Goal: Information Seeking & Learning: Learn about a topic

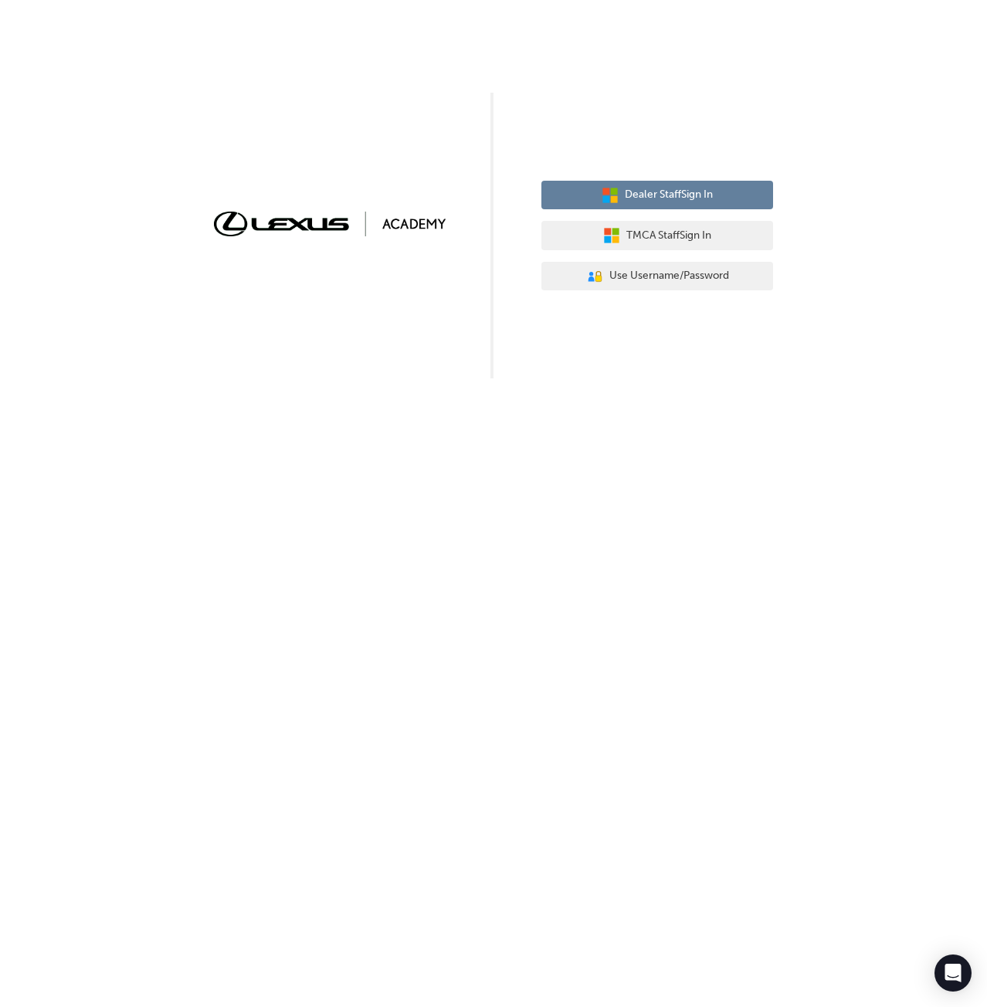
click at [651, 203] on span "Dealer Staff Sign In" at bounding box center [669, 195] width 88 height 18
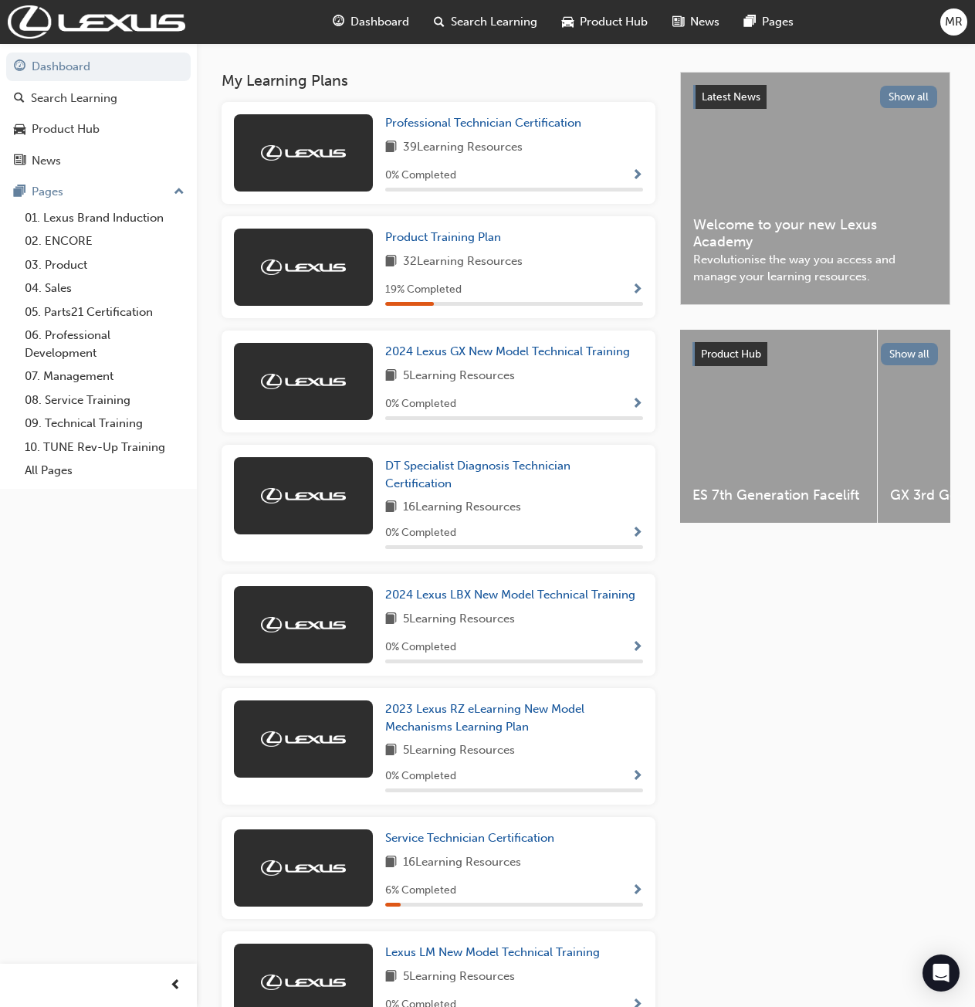
scroll to position [309, 0]
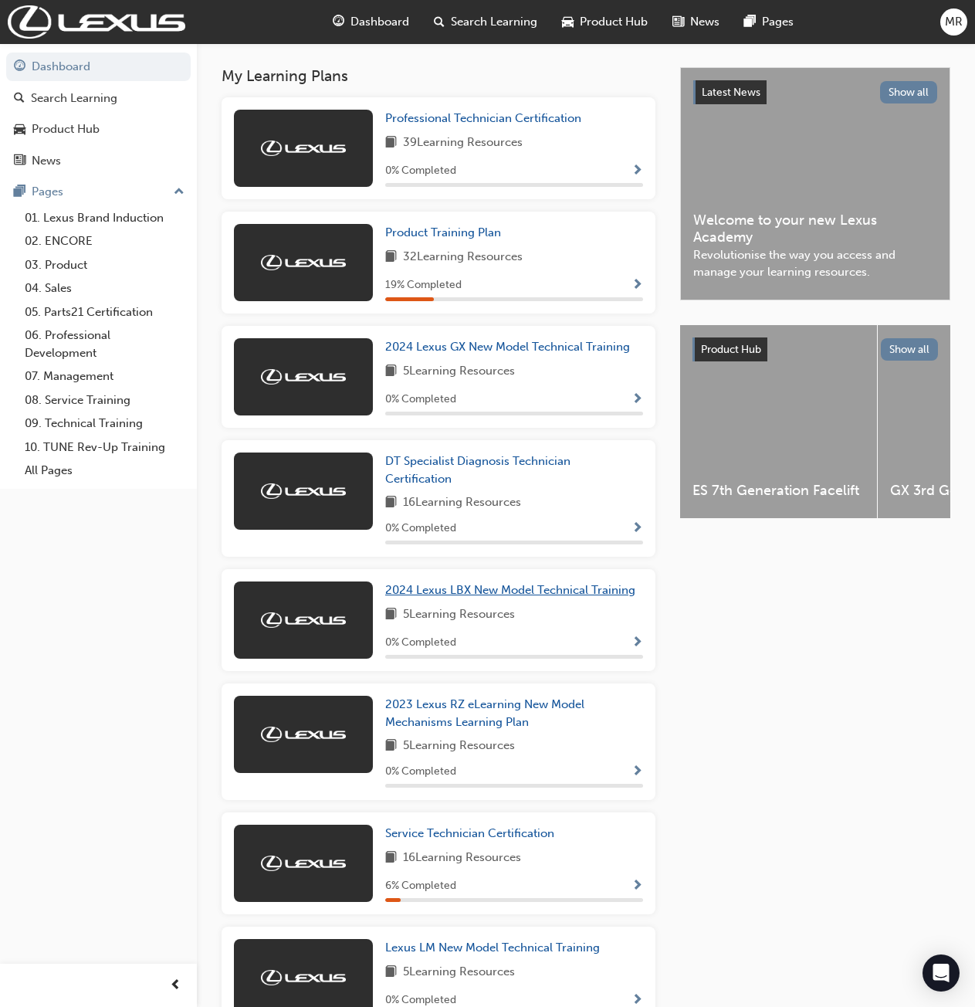
click at [489, 594] on span "2024 Lexus LBX New Model Technical Training" at bounding box center [510, 590] width 250 height 14
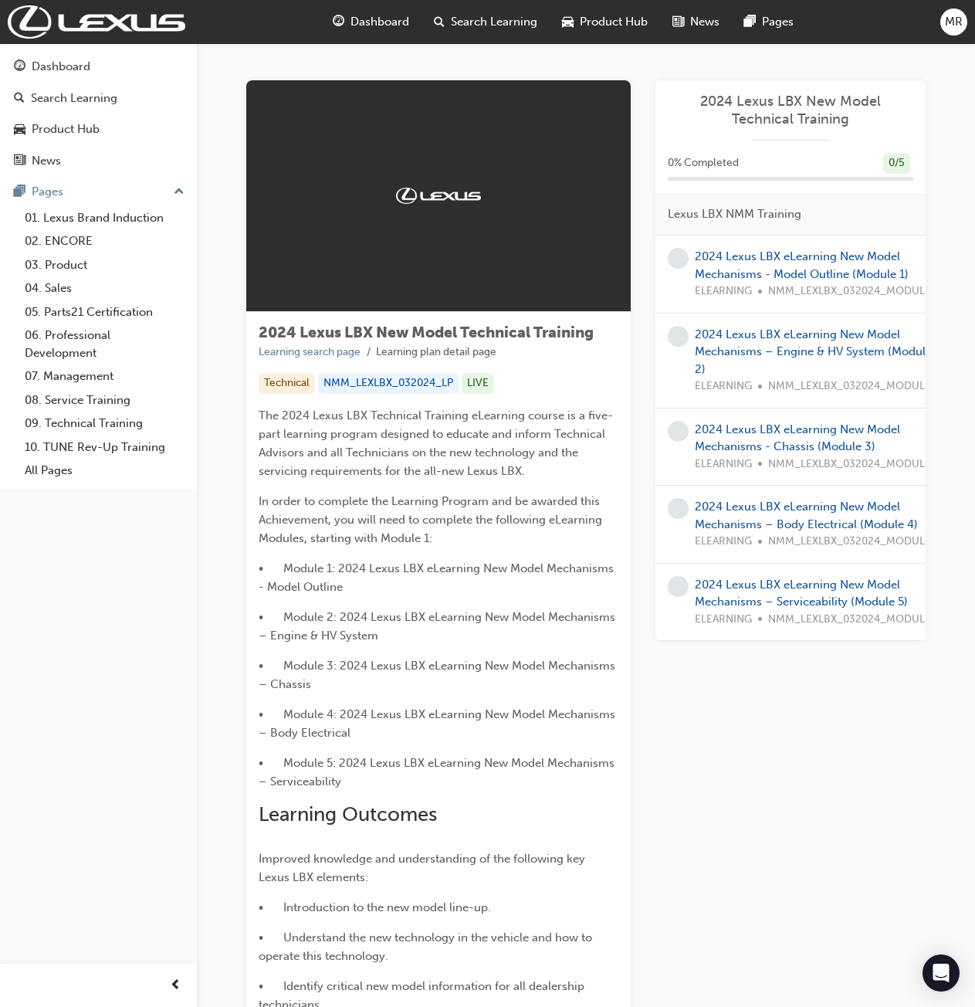
click at [379, 17] on span "Dashboard" at bounding box center [380, 22] width 59 height 18
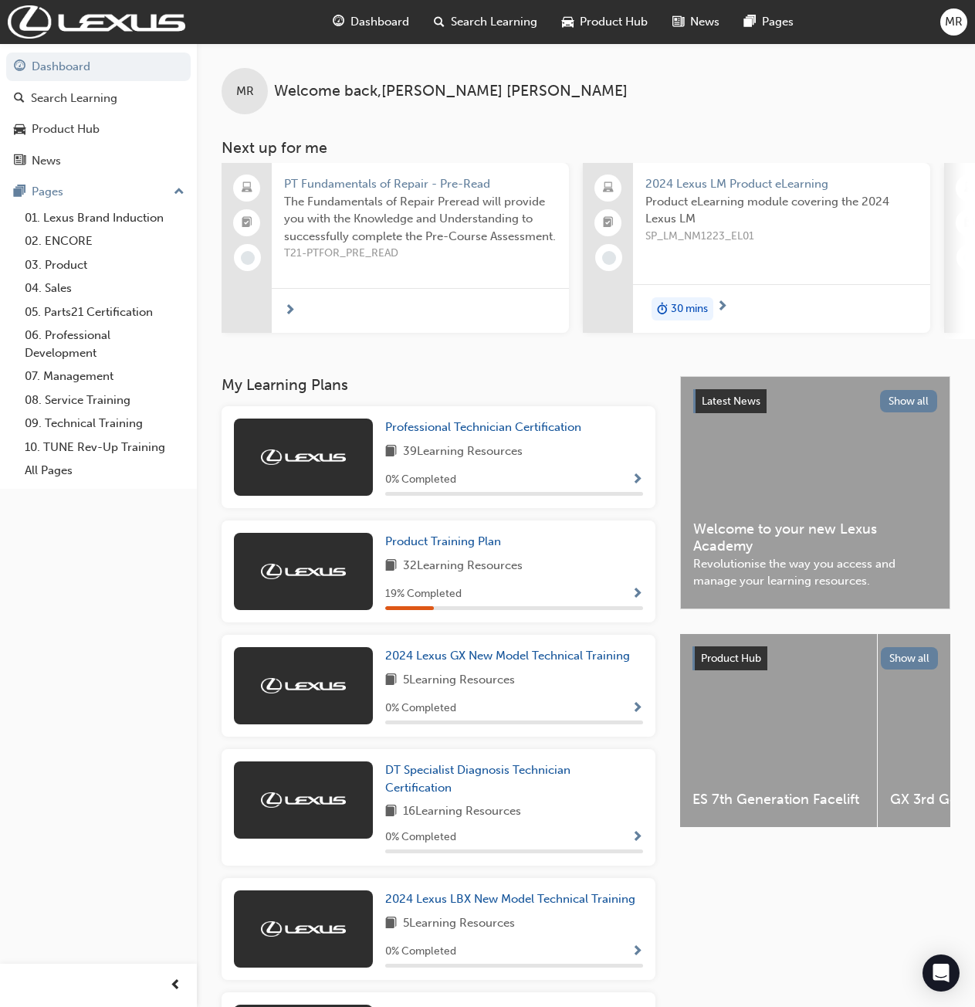
click at [503, 12] on div "Search Learning" at bounding box center [486, 22] width 128 height 32
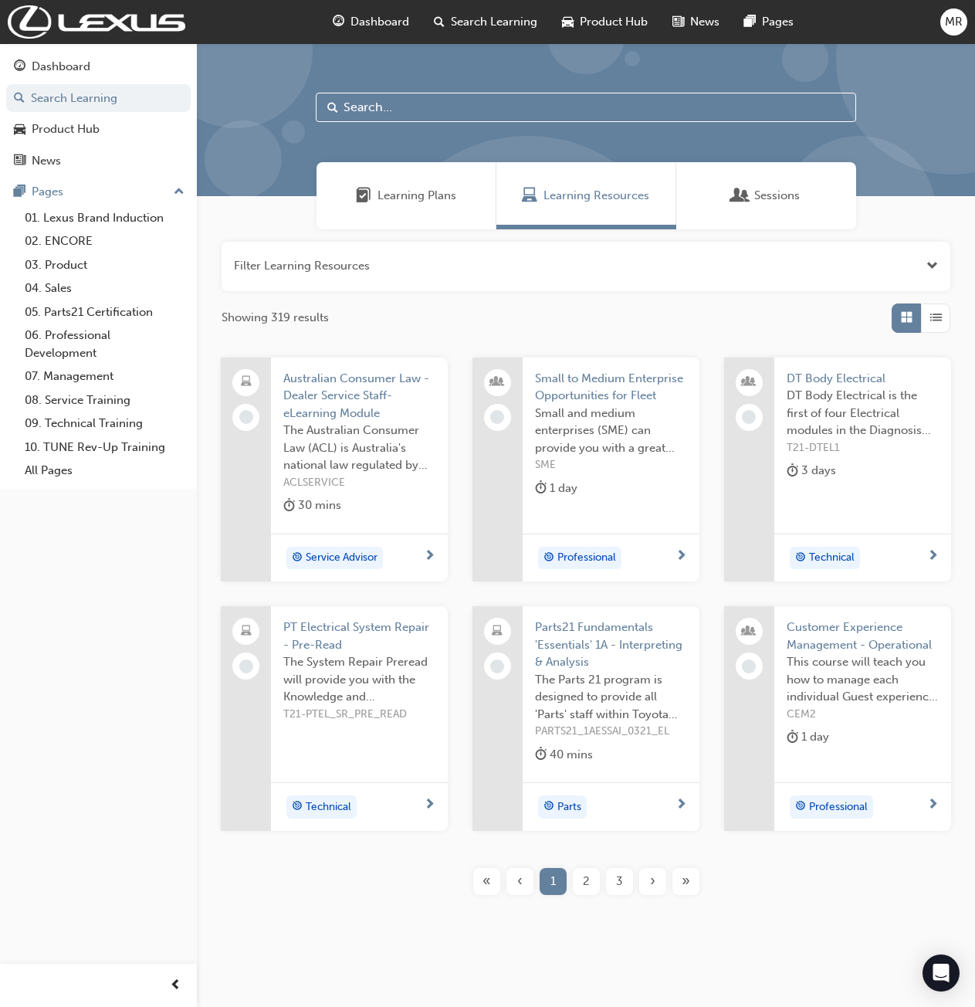
click at [392, 96] on input "text" at bounding box center [586, 107] width 541 height 29
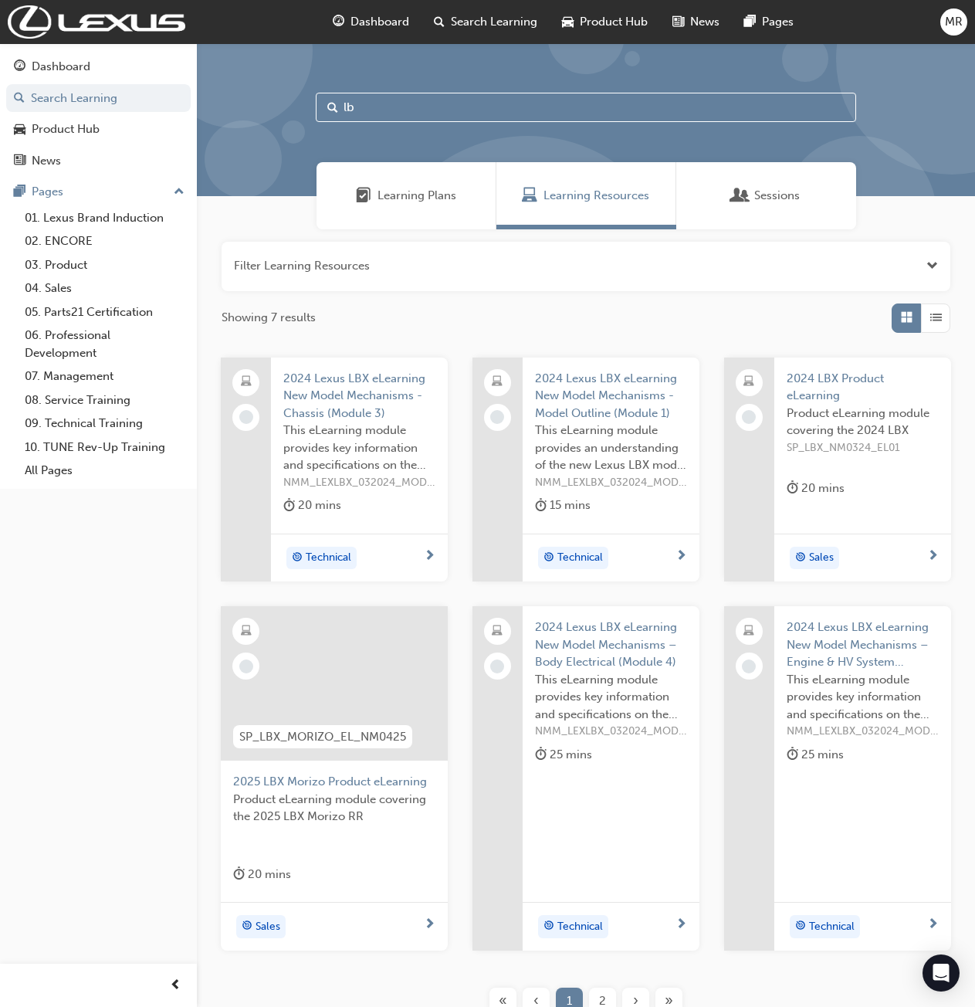
type input "l"
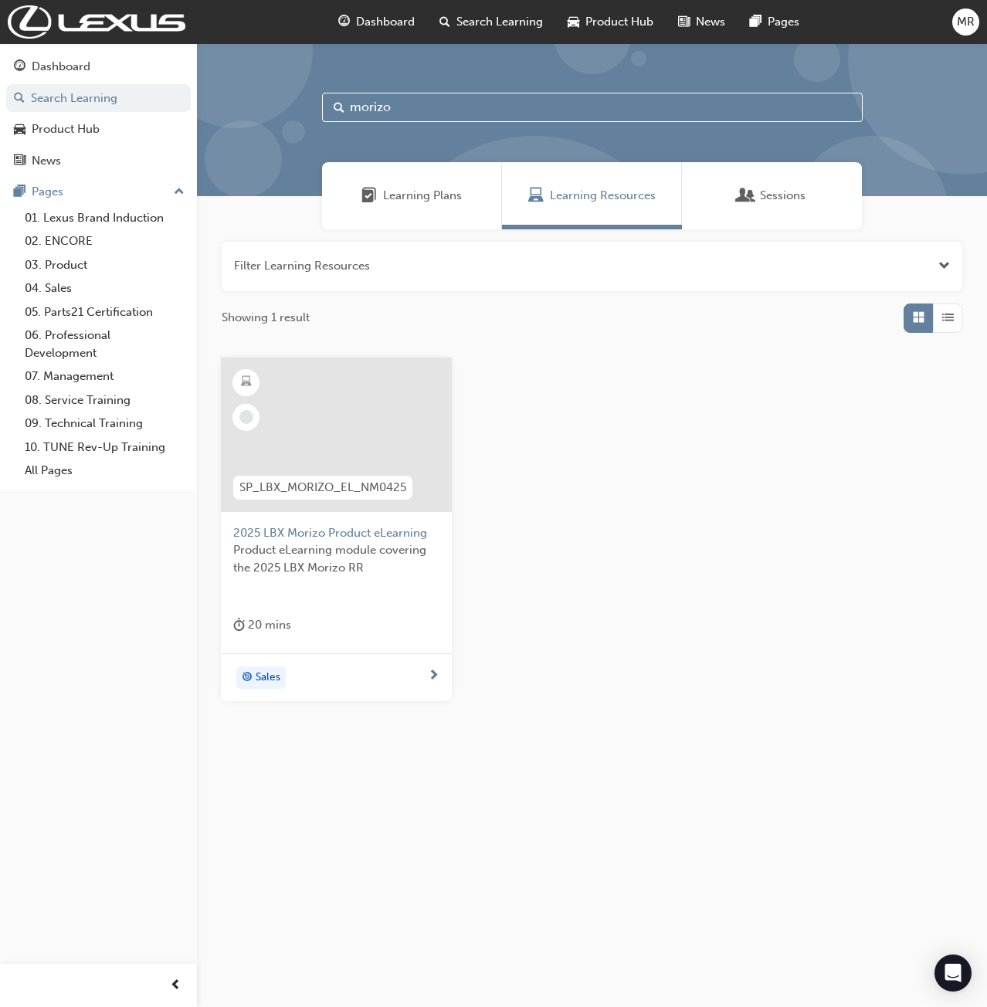
type input "morizo"
click at [321, 530] on span "2025 LBX Morizo Product eLearning" at bounding box center [336, 533] width 206 height 18
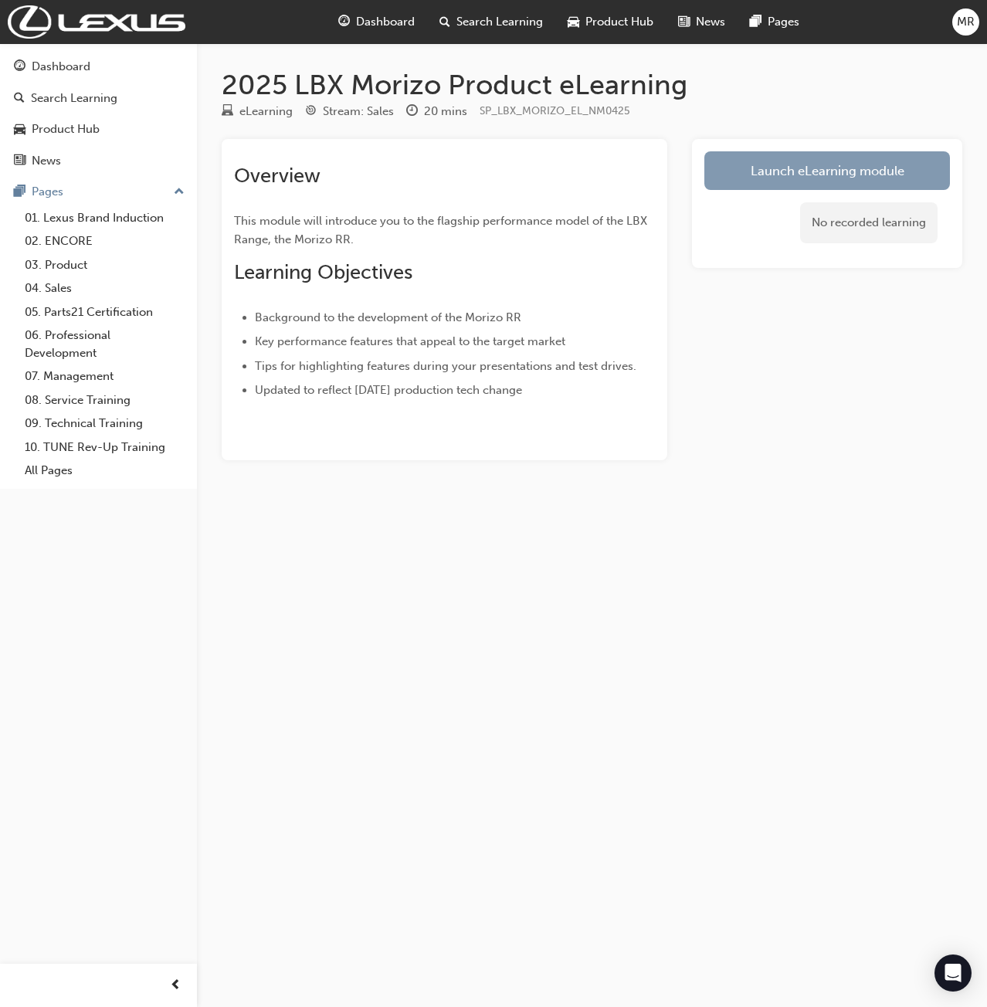
click at [794, 151] on link "Launch eLearning module" at bounding box center [827, 170] width 246 height 39
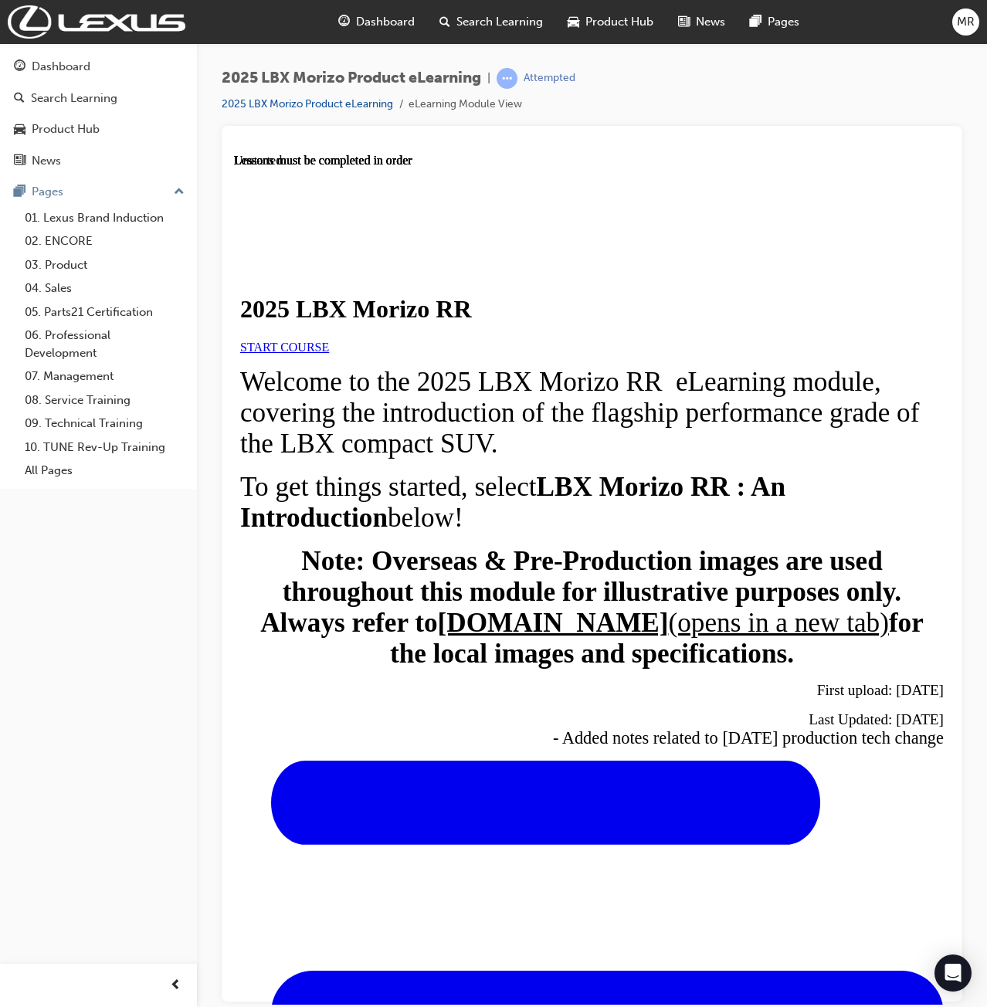
click at [329, 353] on span "START COURSE" at bounding box center [284, 346] width 89 height 13
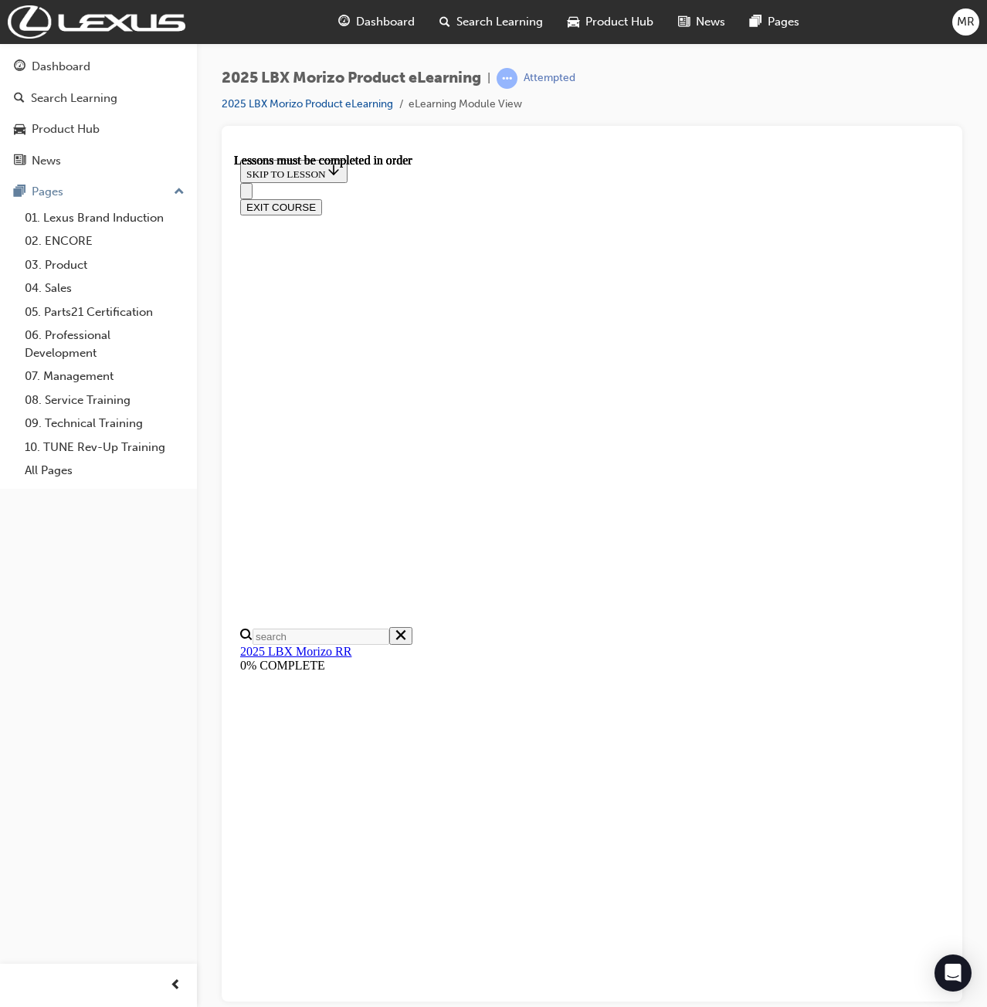
scroll to position [1030, 0]
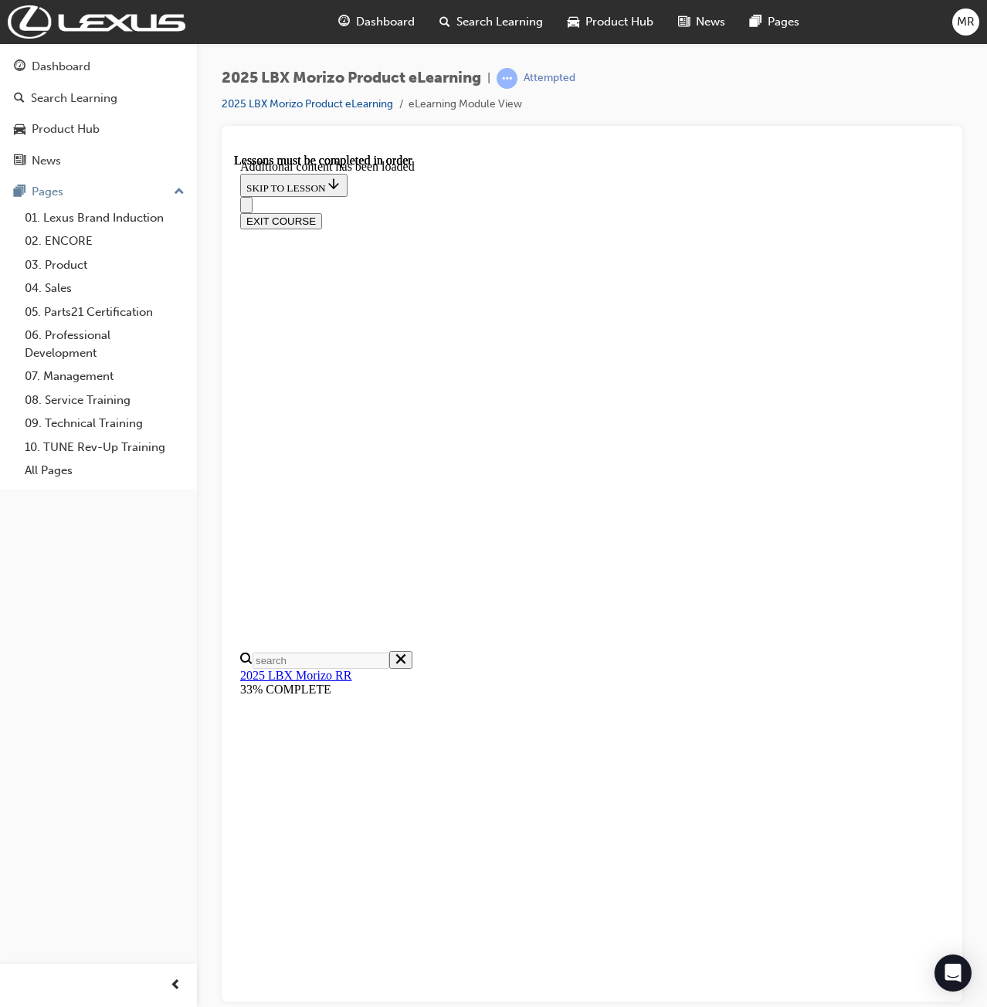
scroll to position [1928, 0]
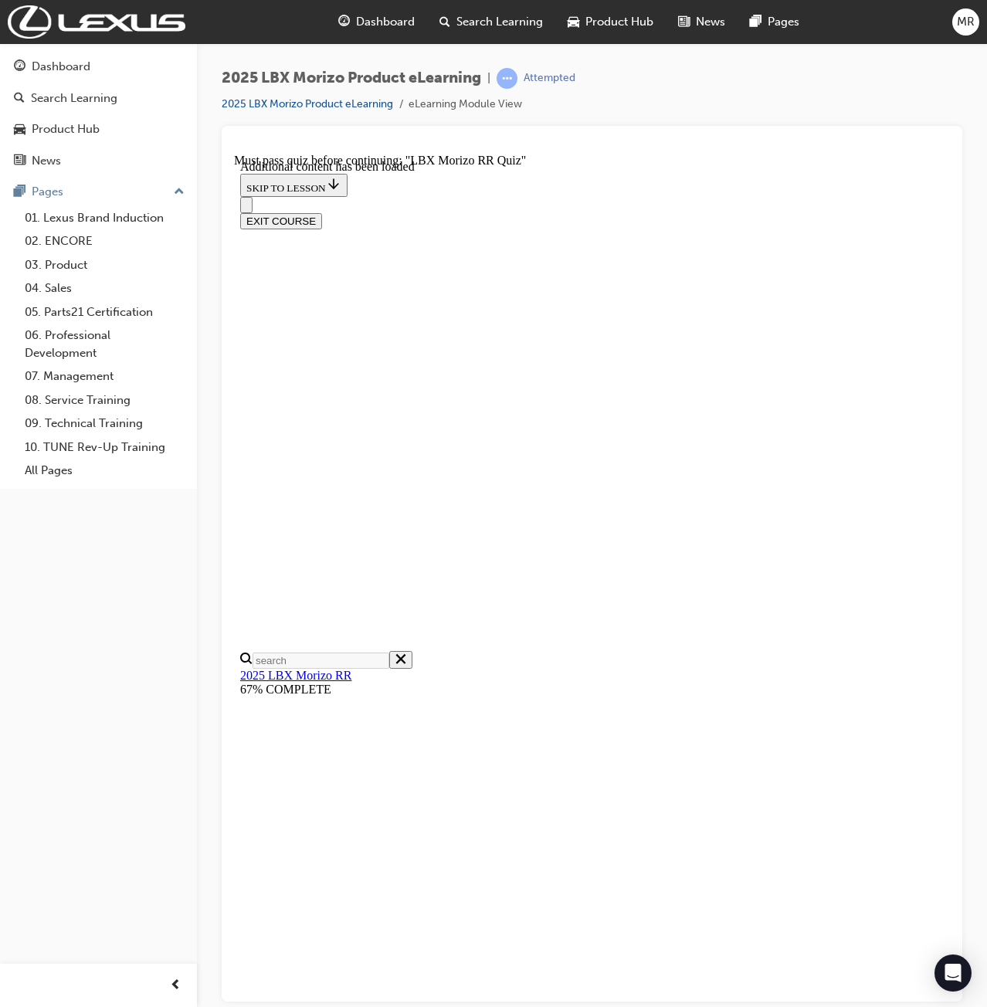
scroll to position [53, 0]
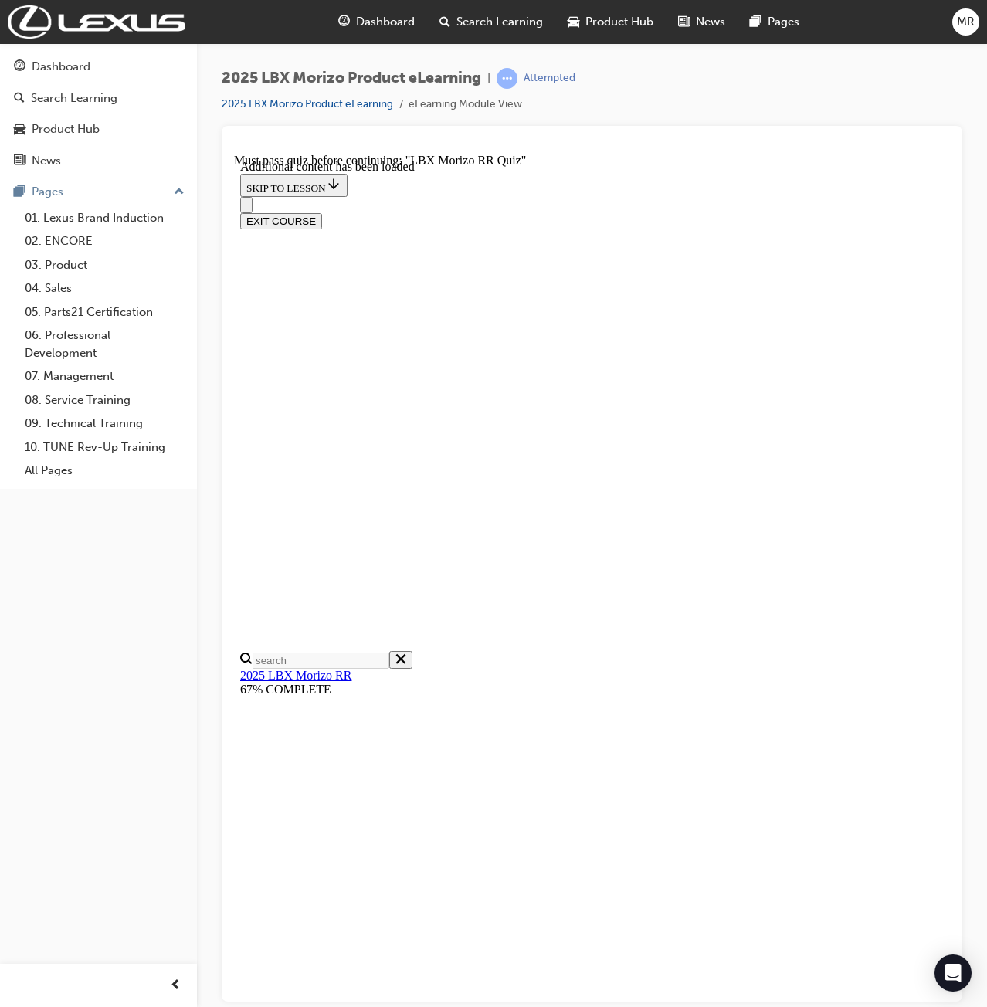
radio input "true"
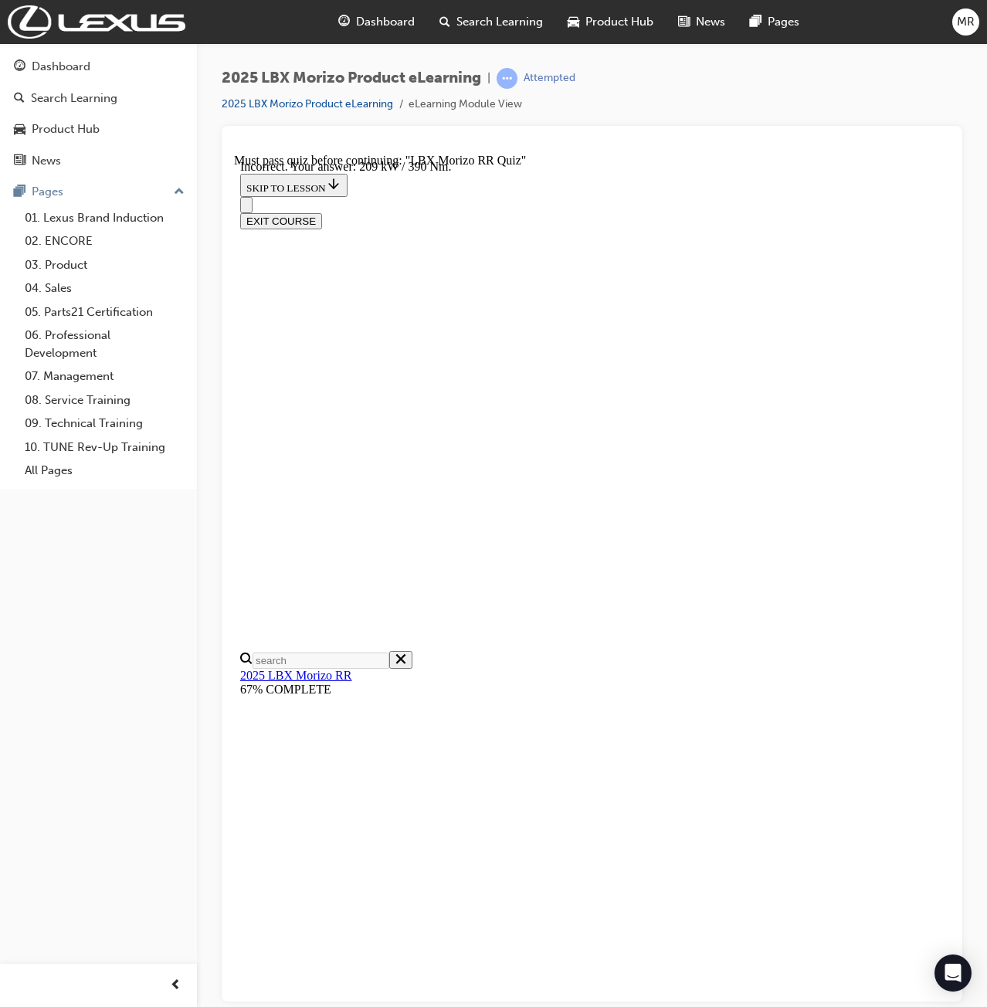
scroll to position [133, 0]
radio input "true"
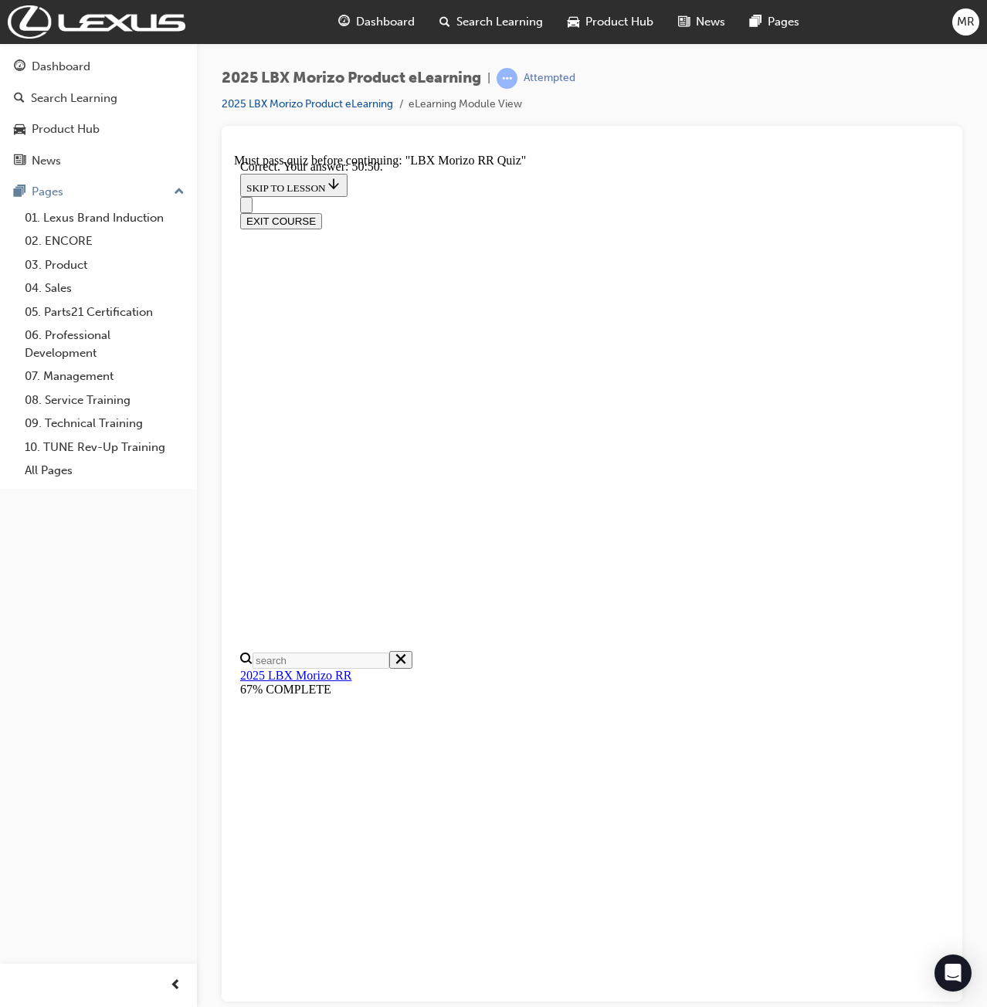
scroll to position [241, 0]
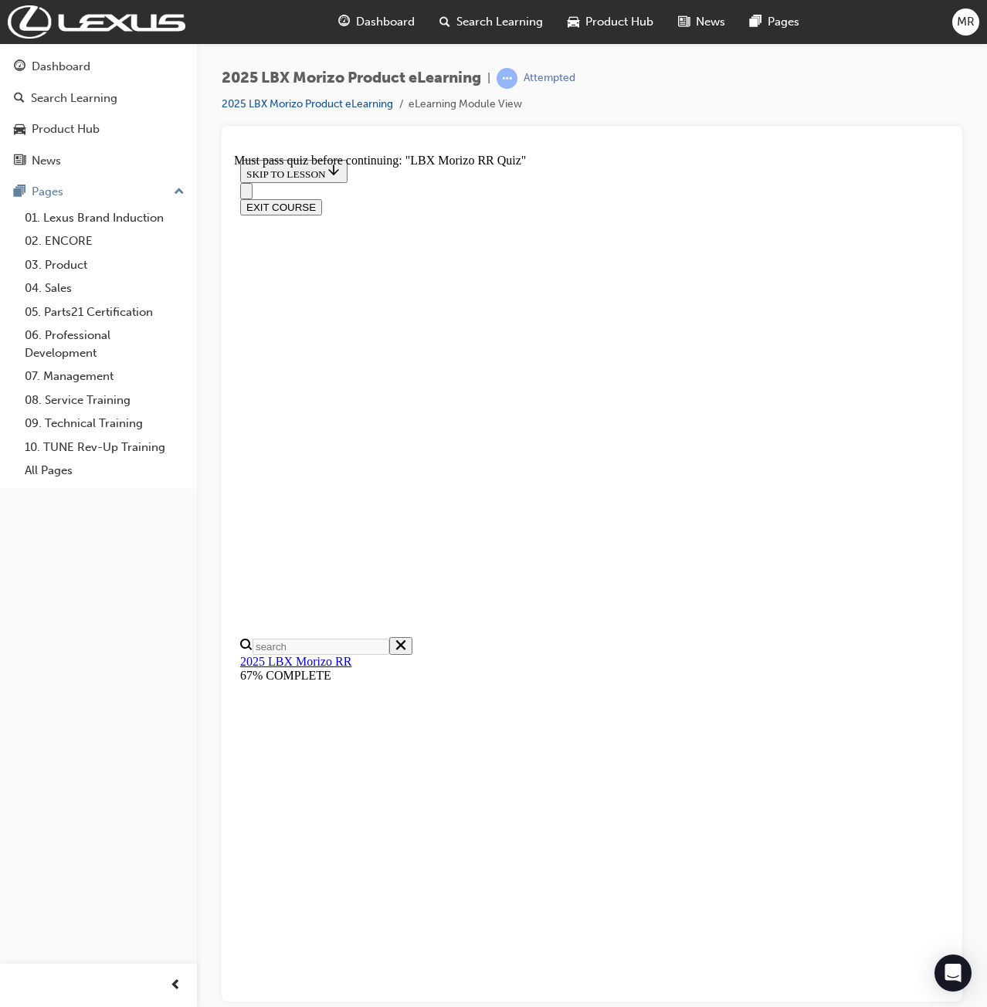
radio input "true"
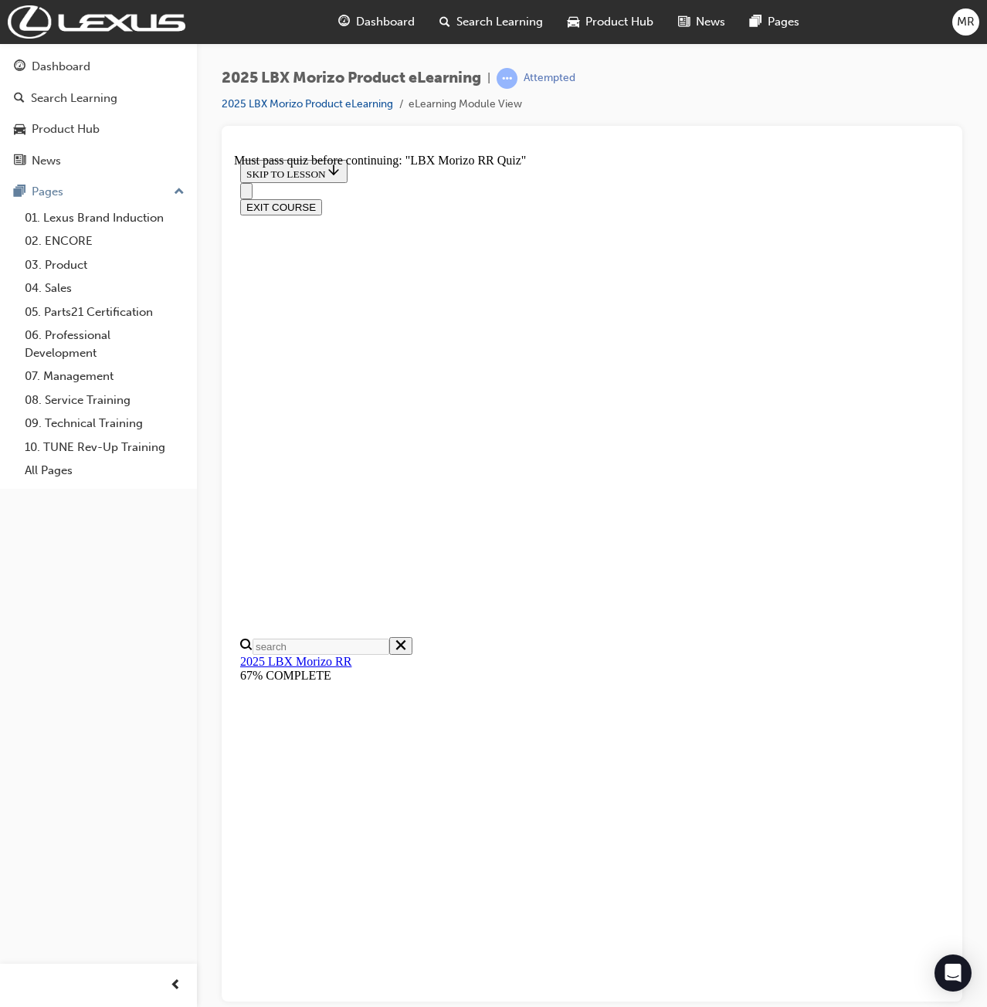
radio input "true"
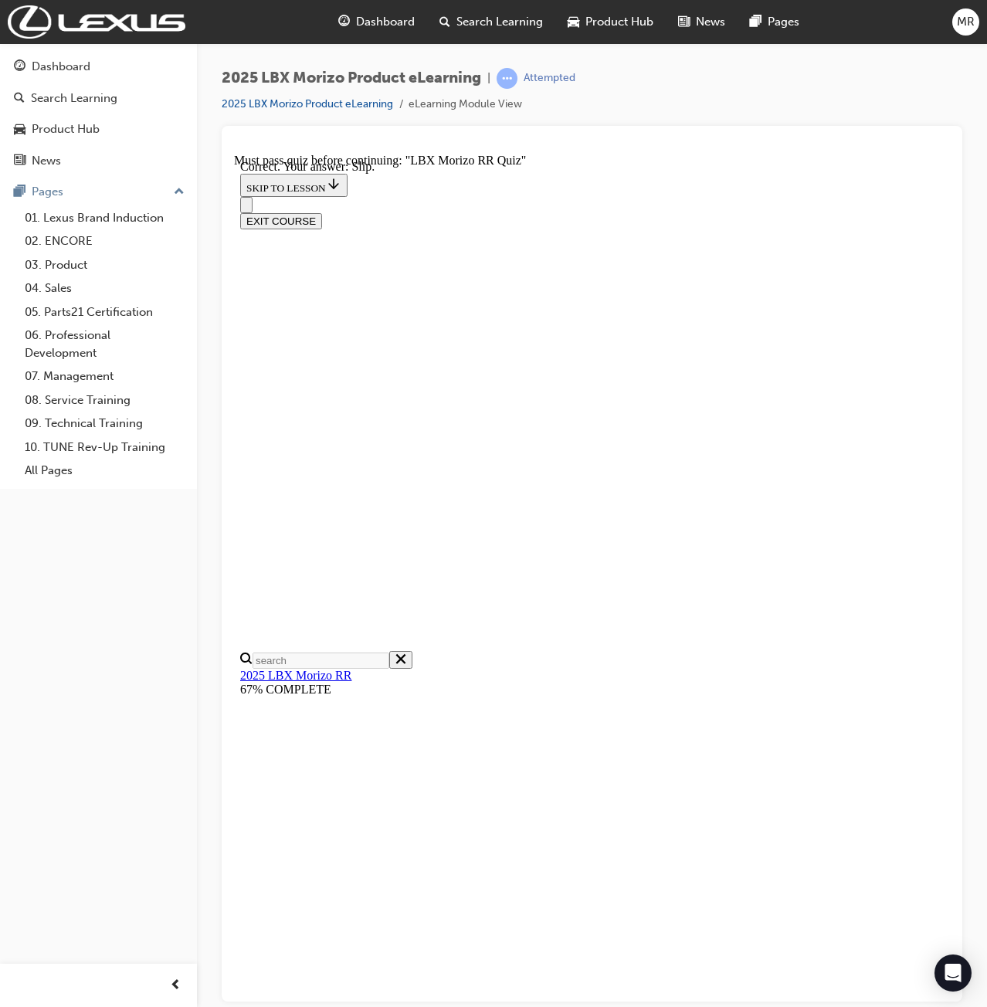
radio input "true"
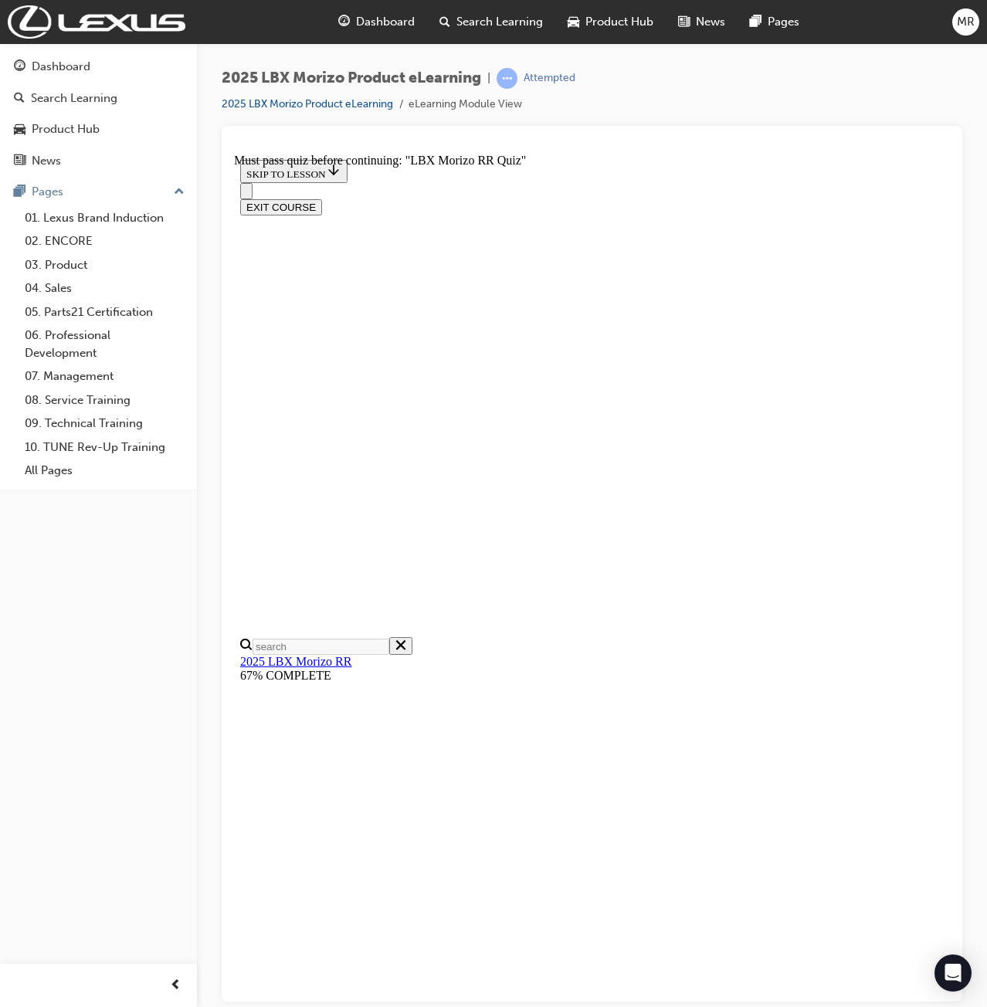
scroll to position [53, 0]
drag, startPoint x: 458, startPoint y: 750, endPoint x: 526, endPoint y: 935, distance: 197.4
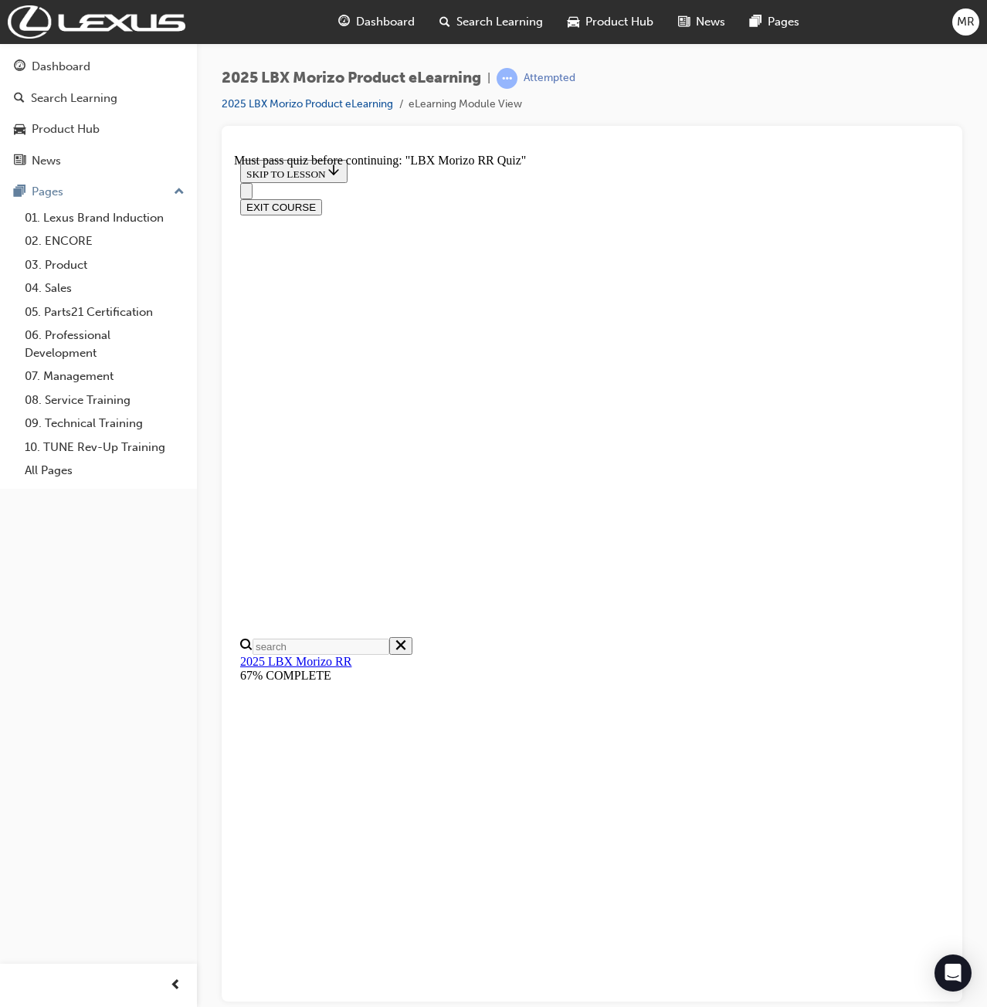
drag, startPoint x: 548, startPoint y: 895, endPoint x: 543, endPoint y: 909, distance: 14.9
drag, startPoint x: 574, startPoint y: 900, endPoint x: 565, endPoint y: 891, distance: 13.1
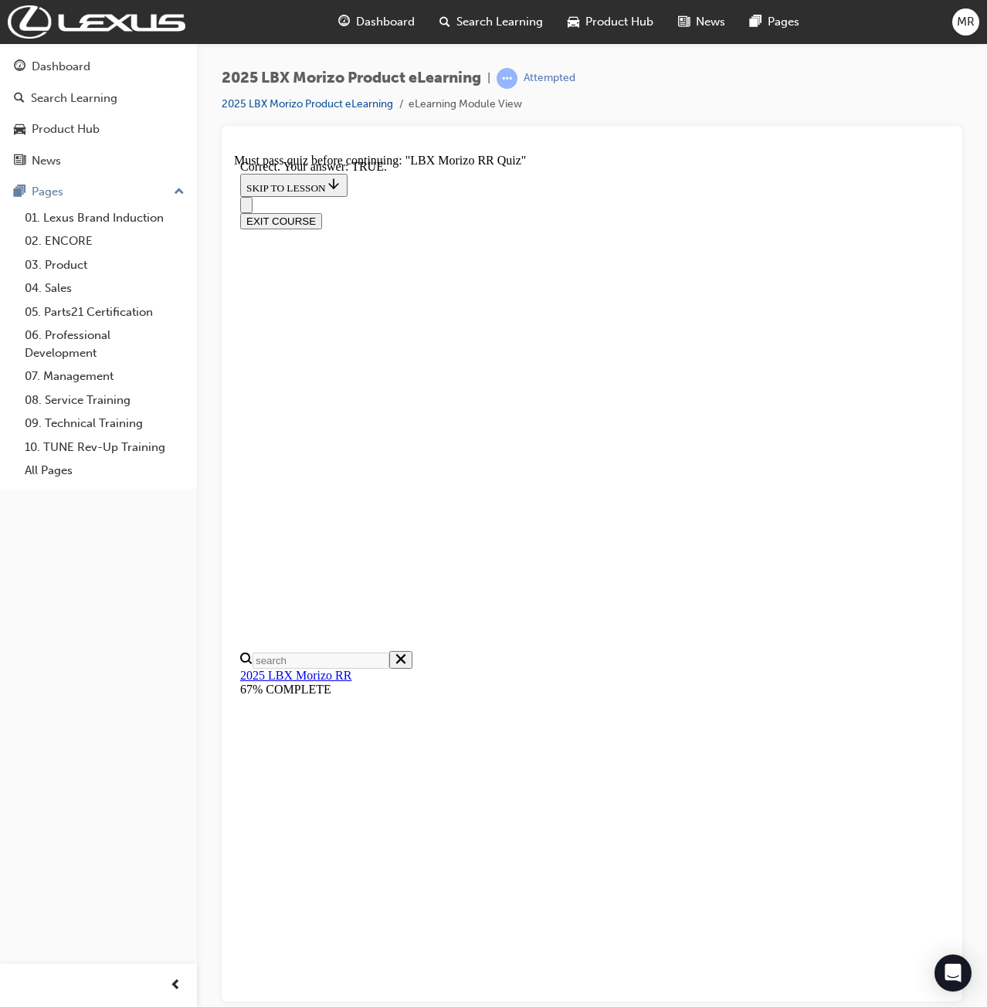
scroll to position [96, 0]
radio input "true"
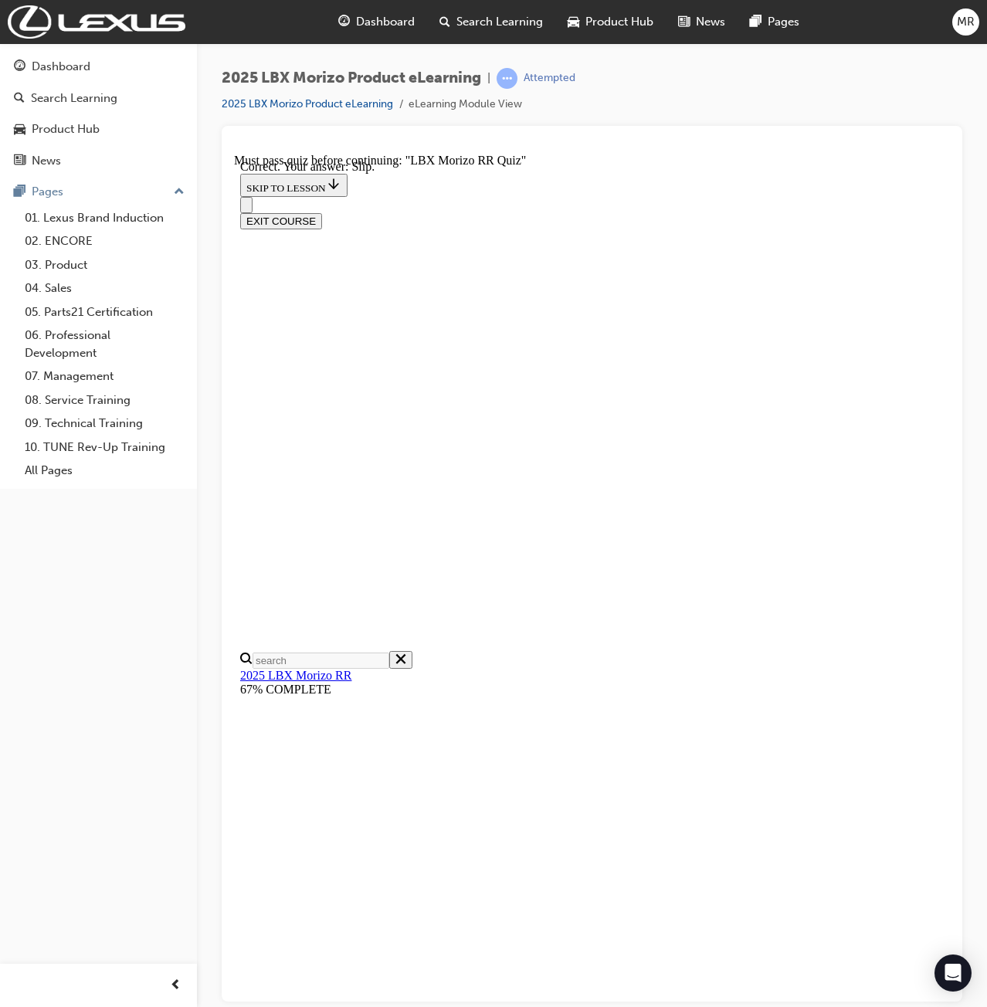
scroll to position [204, 0]
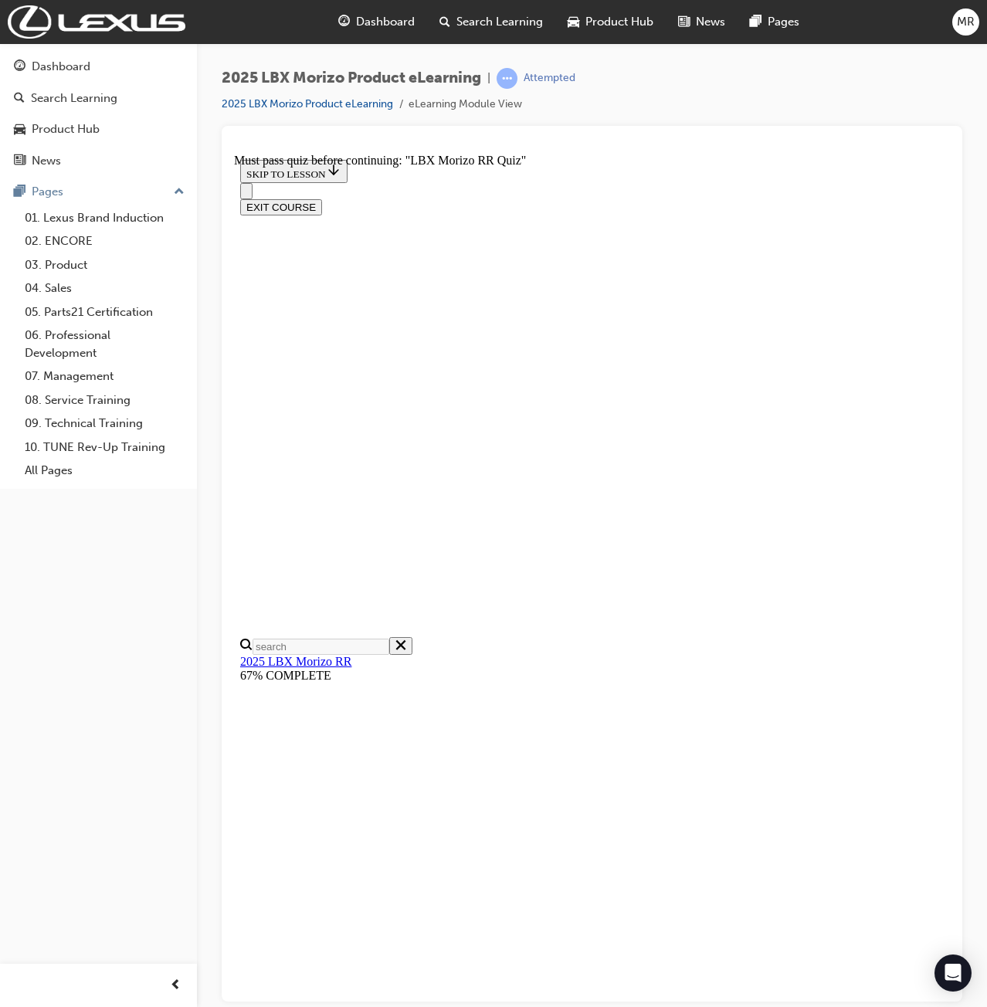
radio input "true"
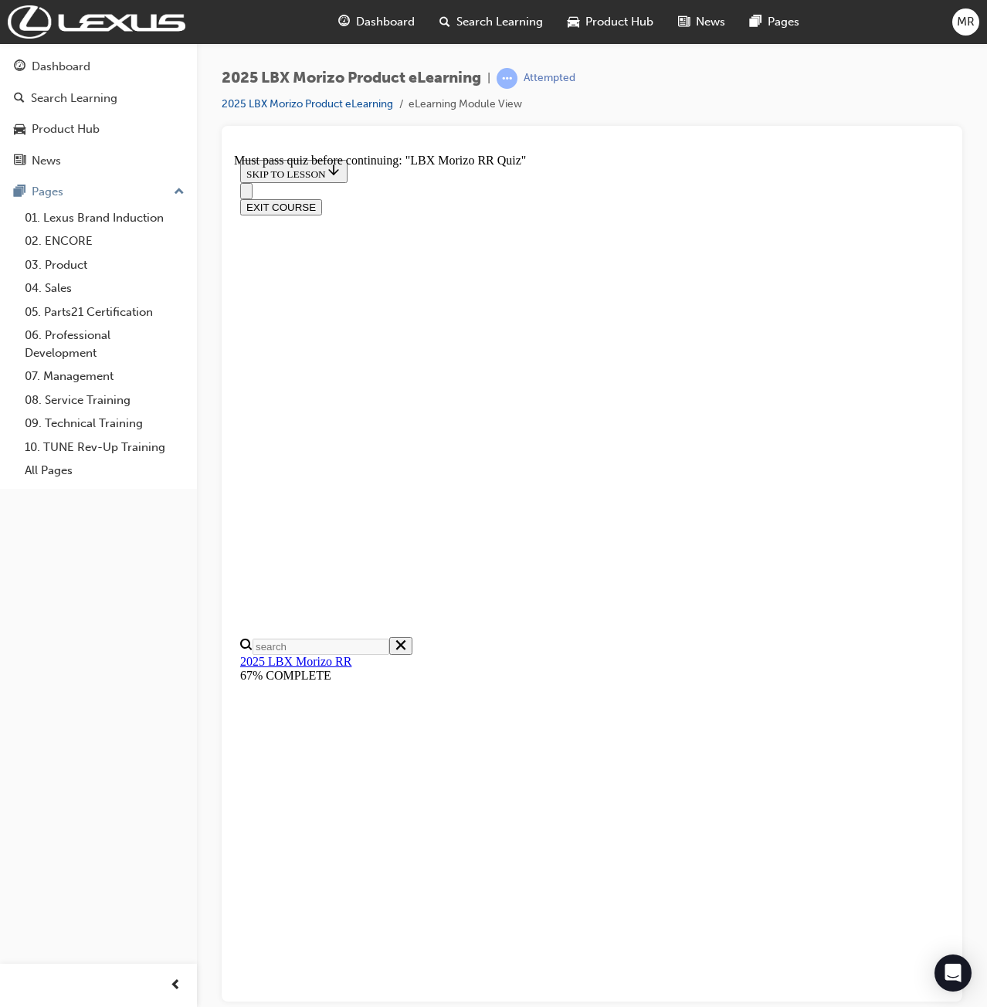
scroll to position [133, 0]
radio input "true"
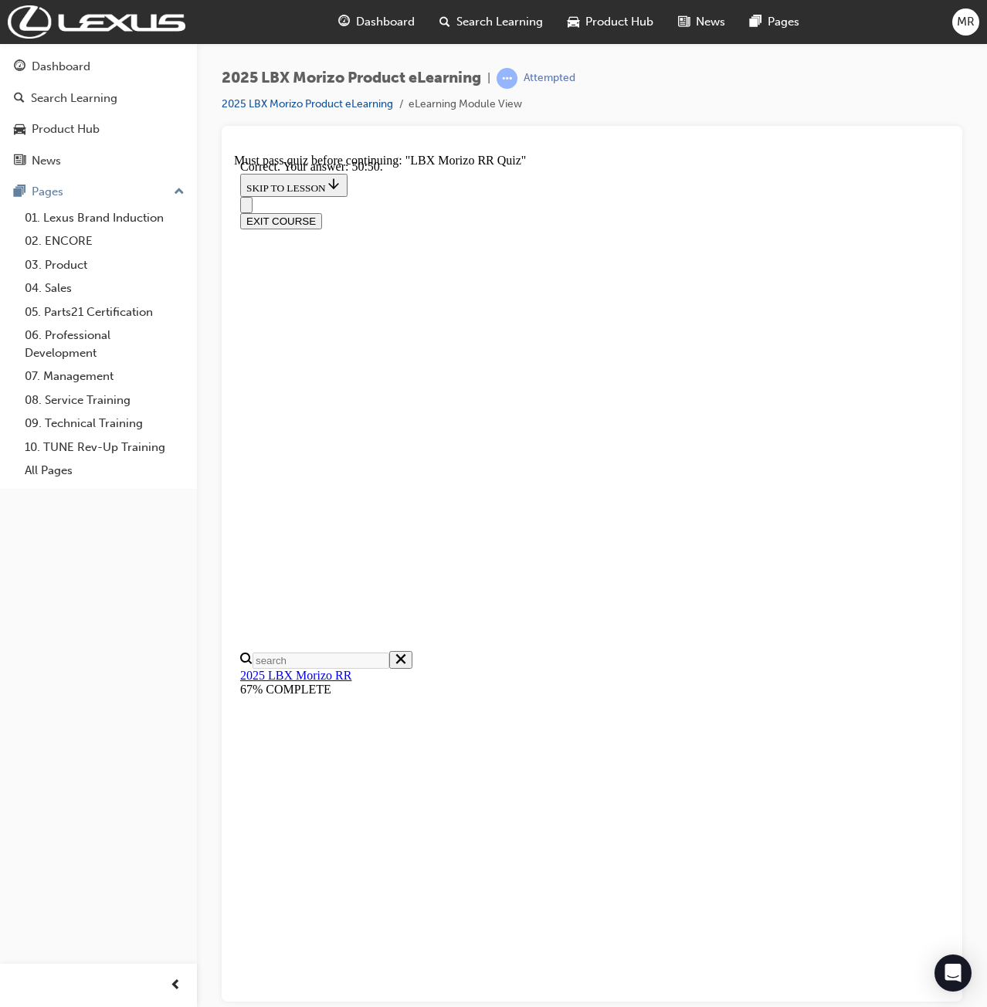
scroll to position [241, 0]
drag, startPoint x: 380, startPoint y: 370, endPoint x: 784, endPoint y: 384, distance: 404.1
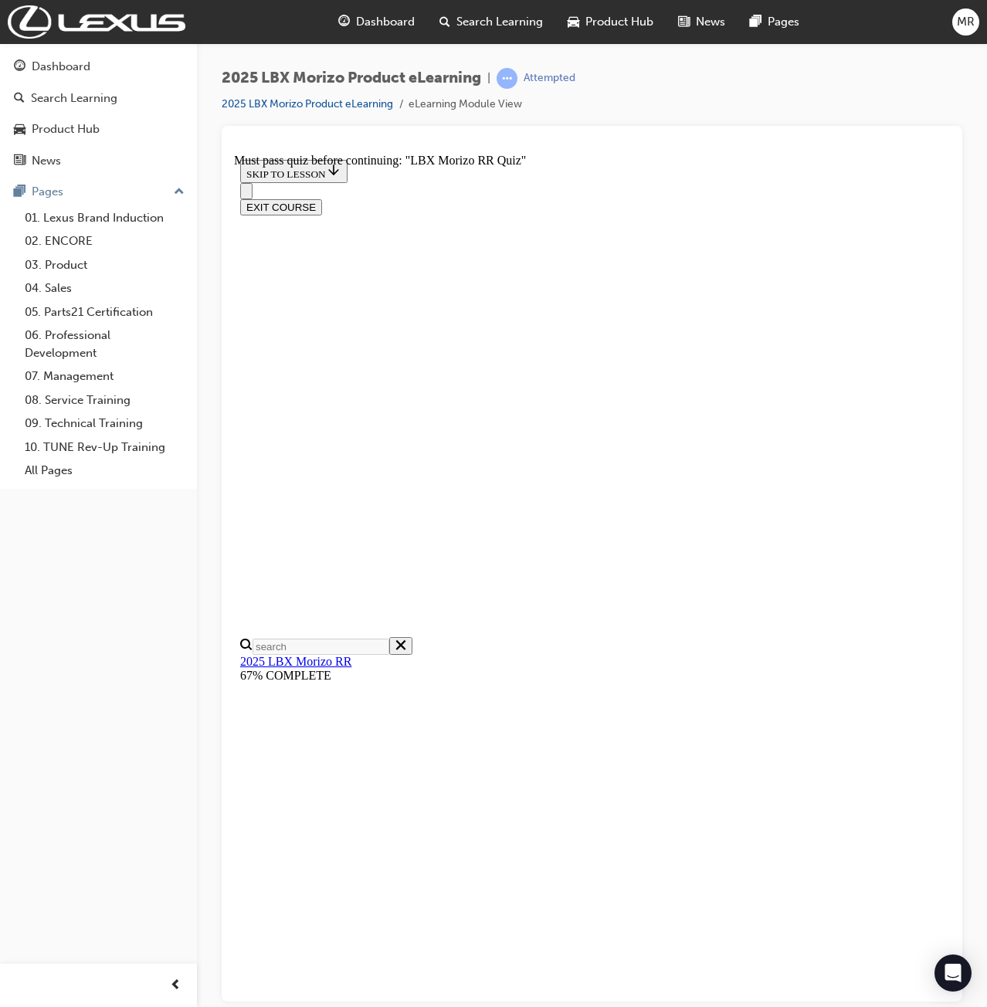
copy p "When it comes to the the 8-Speed Direct Shift transmission, which driver input …"
radio input "true"
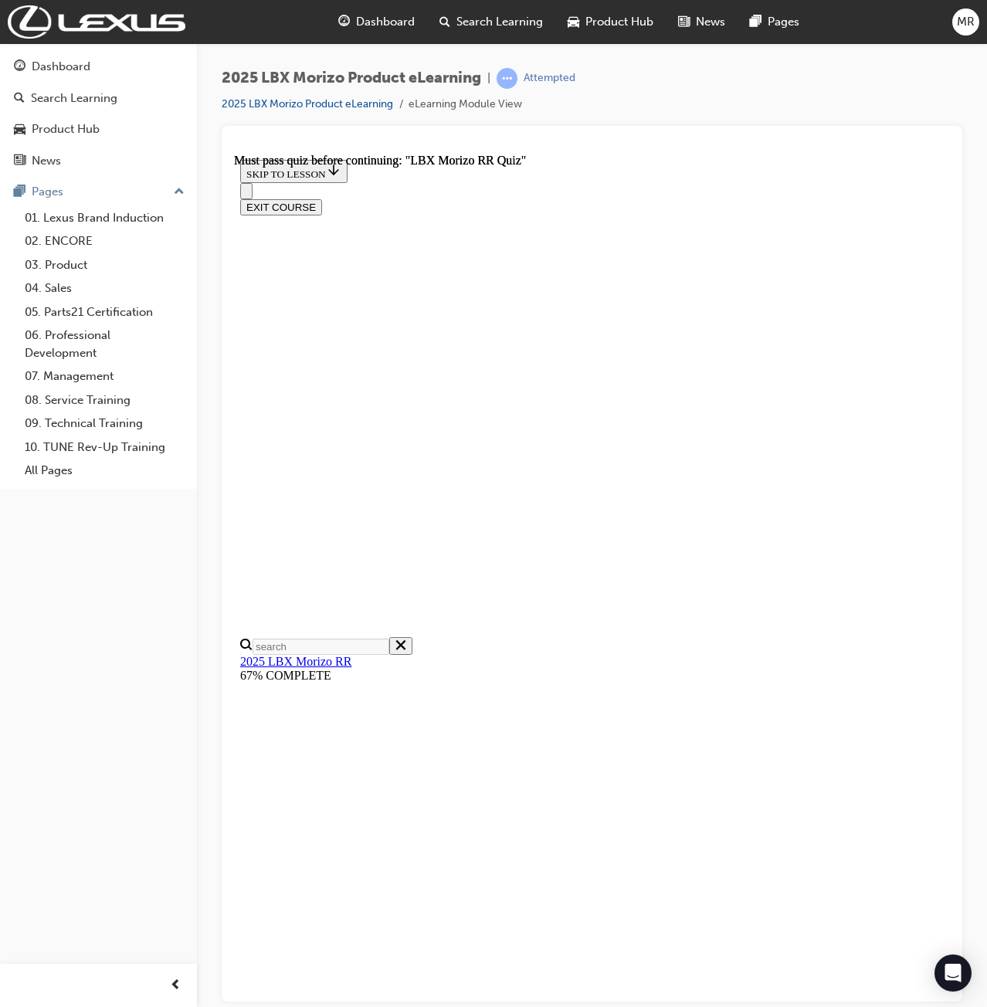
scroll to position [107, 0]
click at [246, 194] on icon "Open navigation menu" at bounding box center [246, 194] width 0 height 0
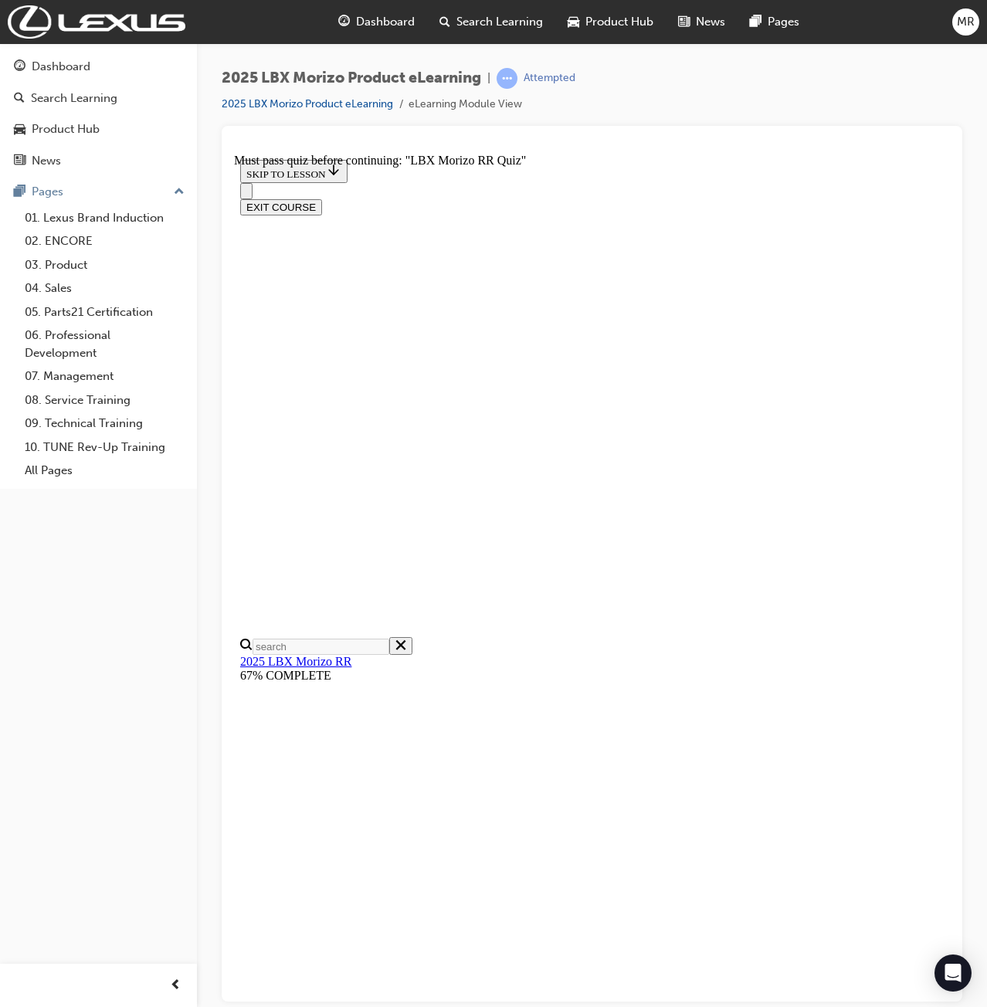
scroll to position [1928, 0]
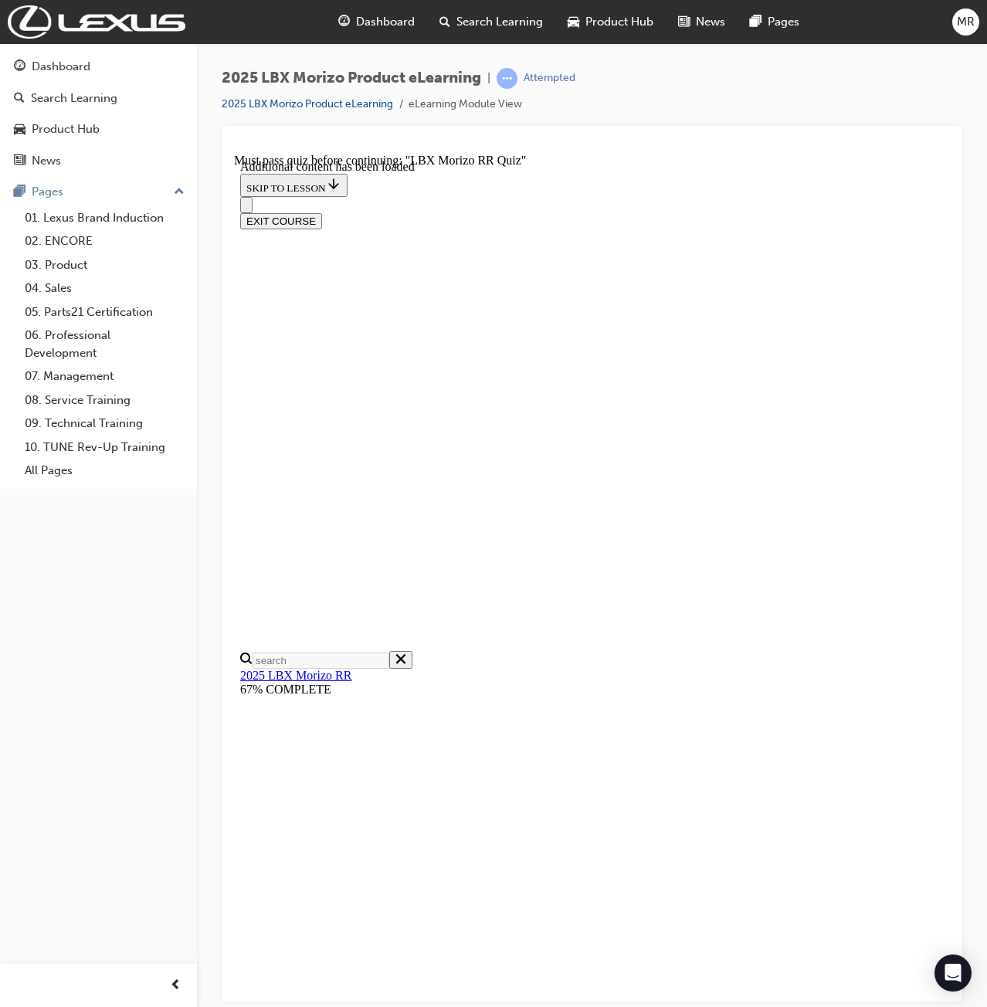
click at [253, 196] on button "Open navigation menu" at bounding box center [246, 204] width 12 height 16
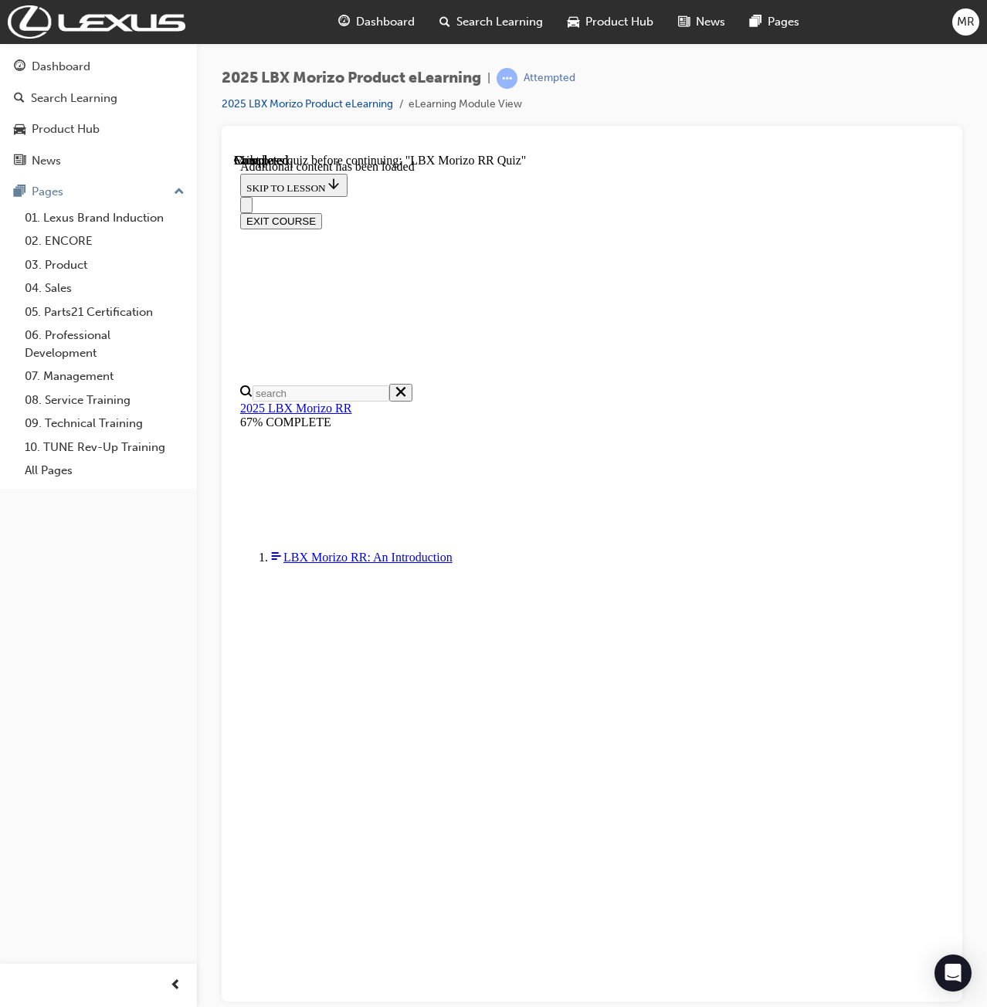
click at [340, 550] on link "LBX Morizo RR: An Introduction" at bounding box center [607, 894] width 673 height 689
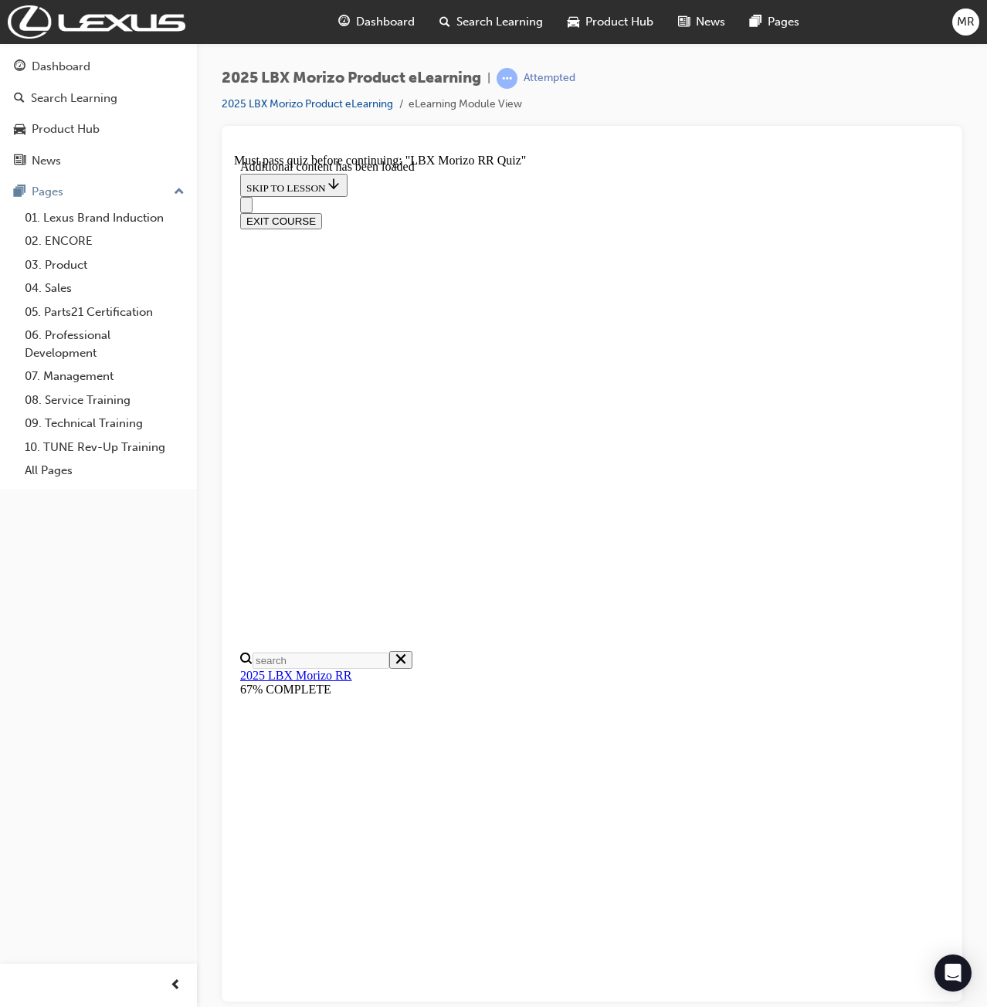
scroll to position [993, 0]
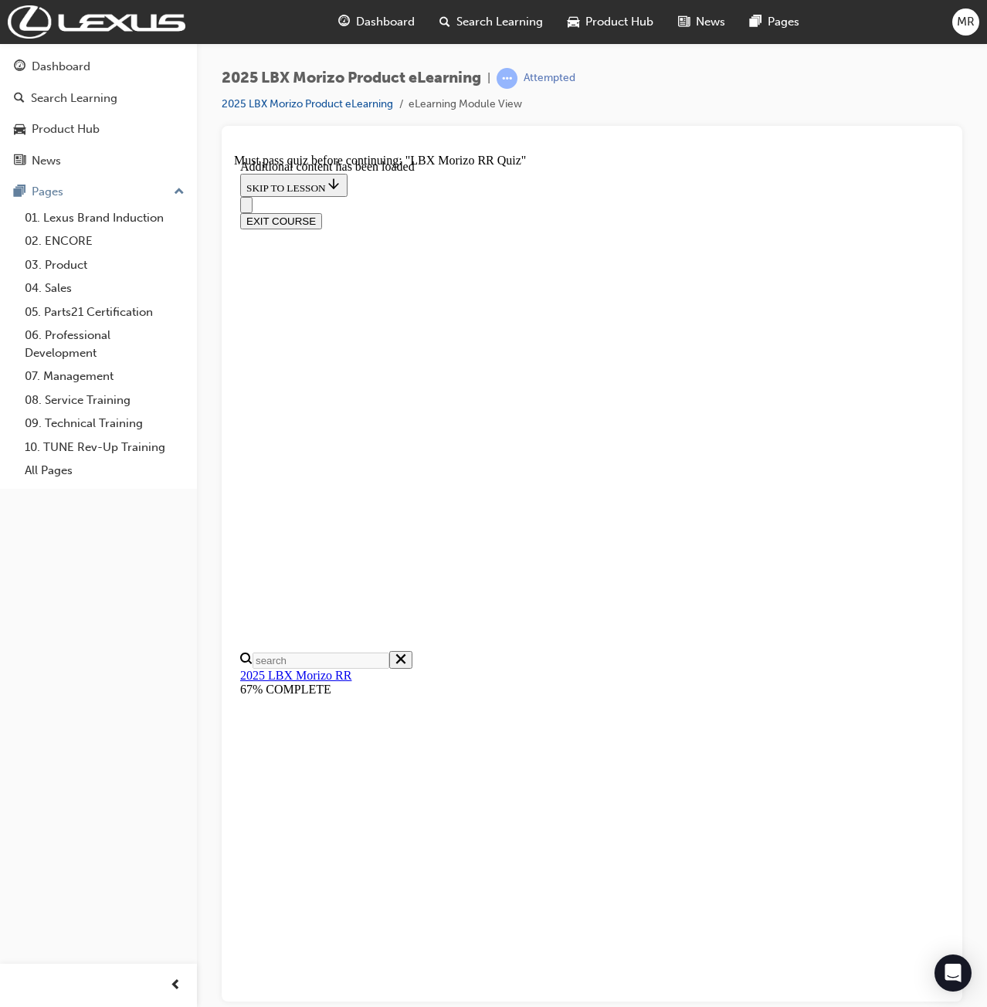
scroll to position [993, 0]
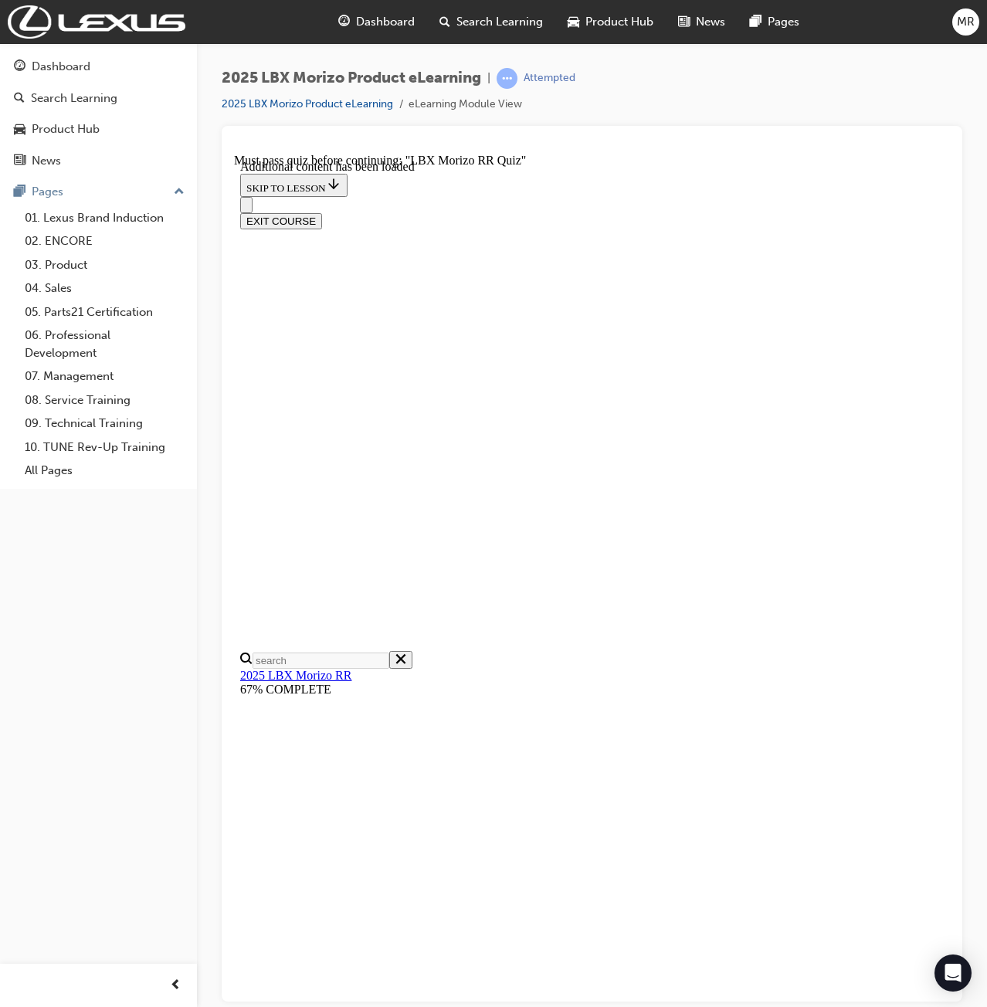
scroll to position [454, 0]
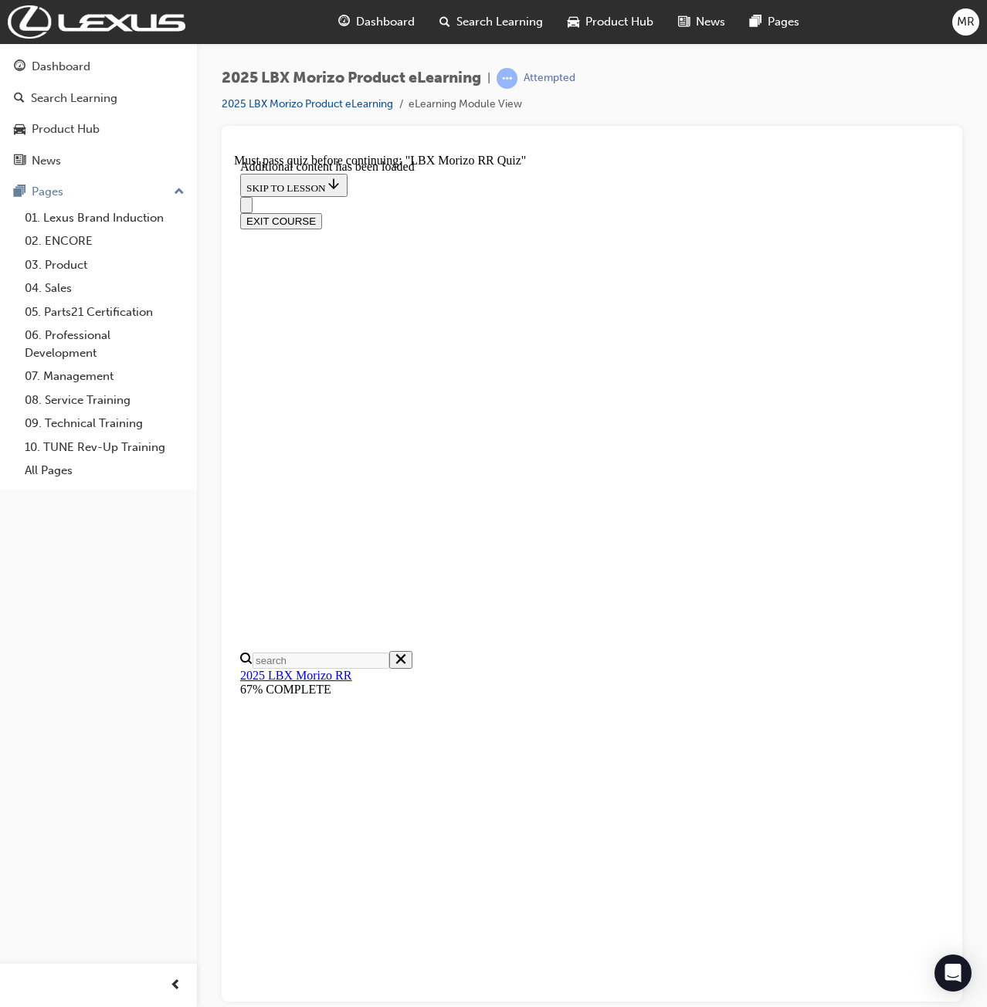
radio input "true"
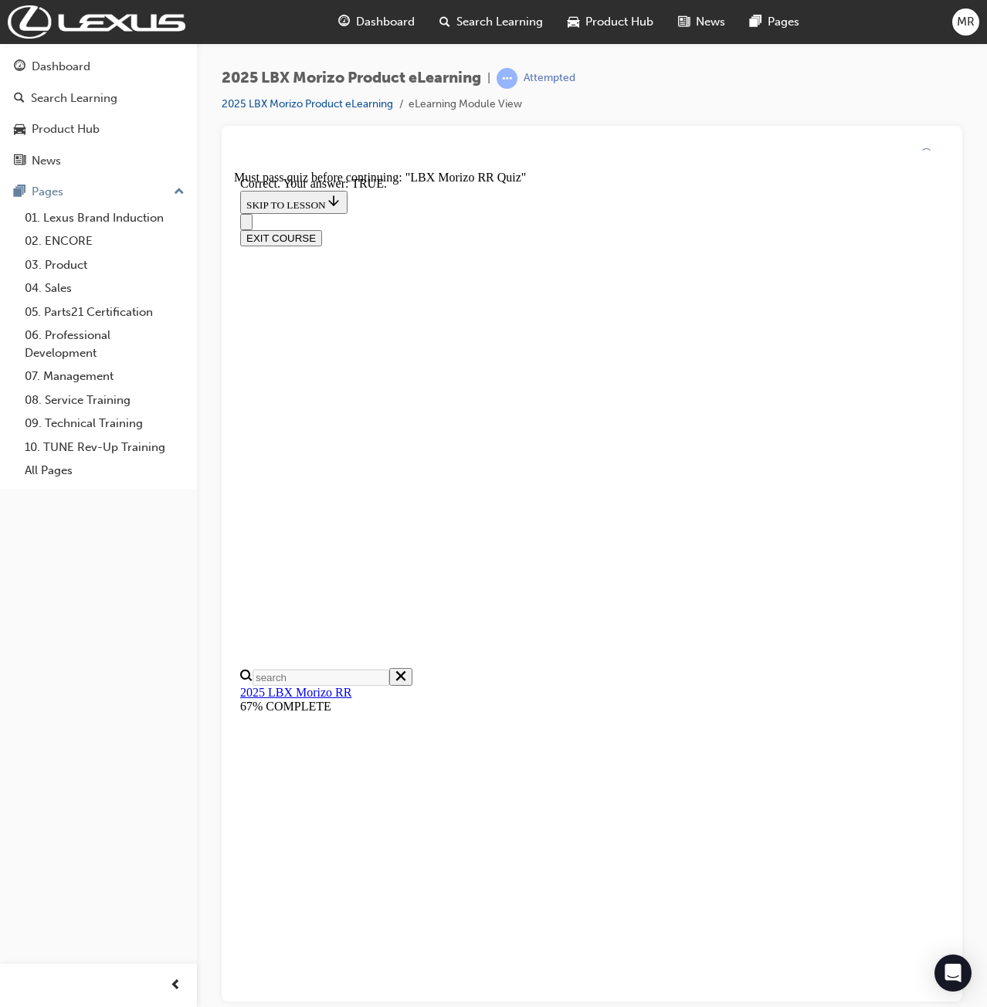
scroll to position [148, 0]
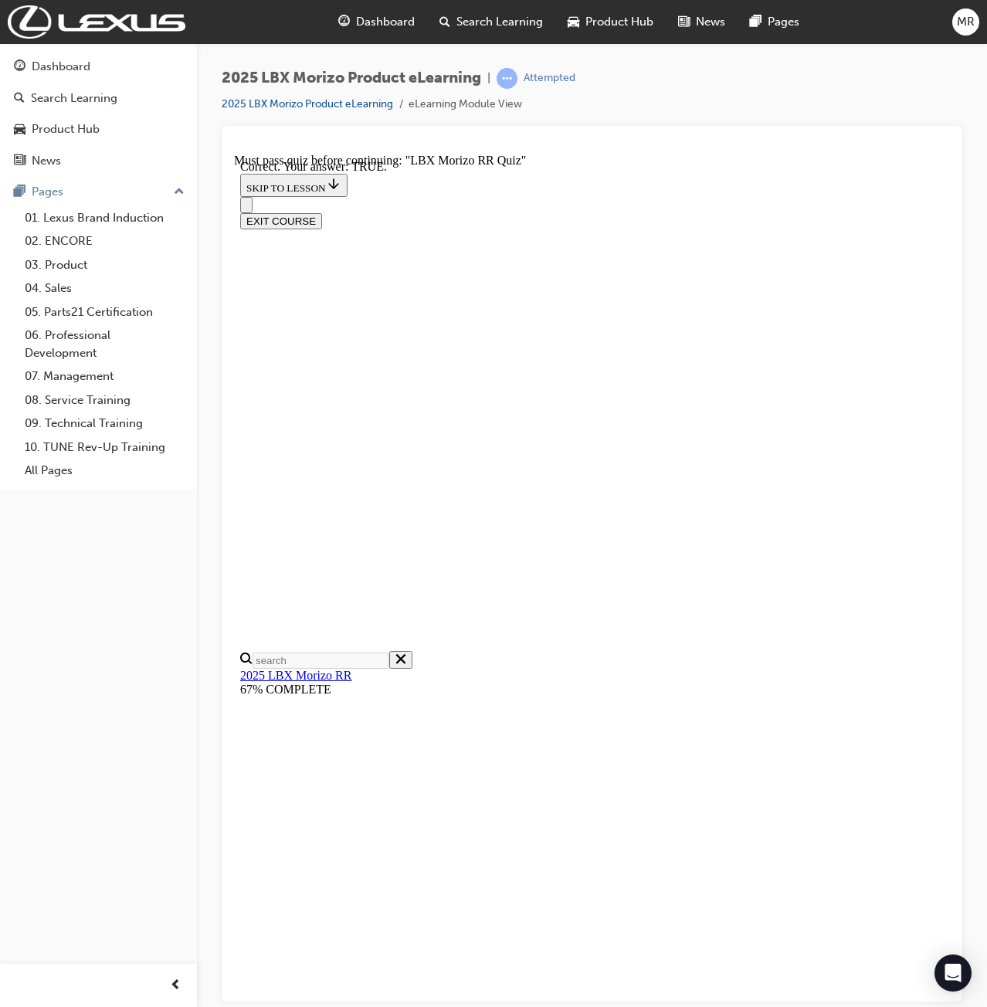
drag, startPoint x: 578, startPoint y: 902, endPoint x: 573, endPoint y: 890, distance: 12.5
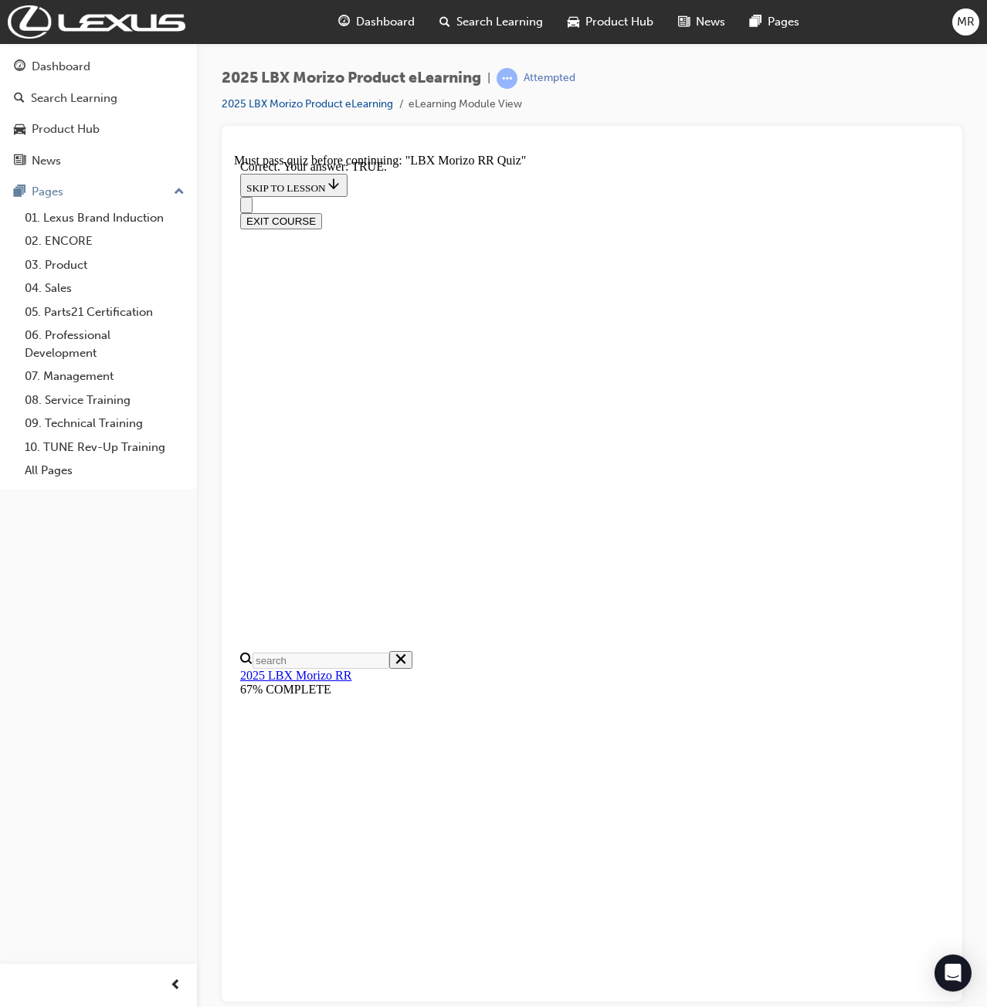
radio input "true"
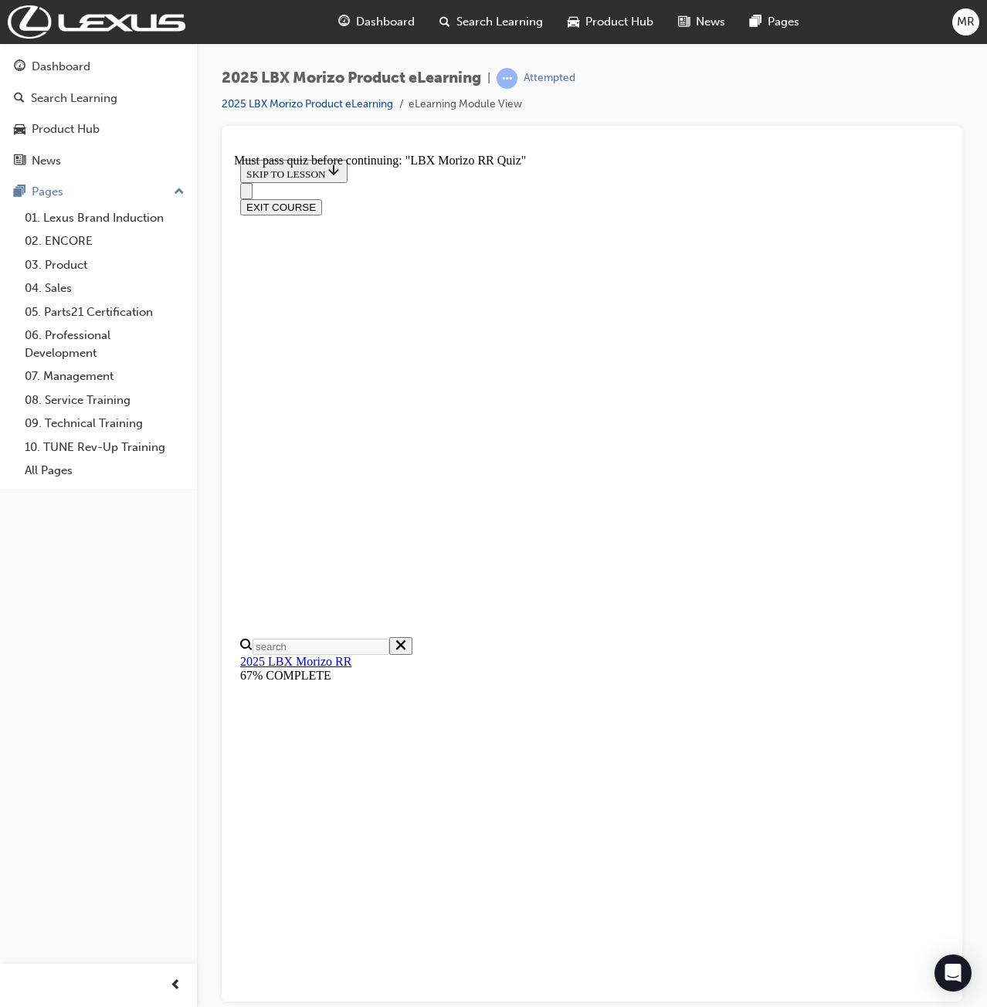
radio input "true"
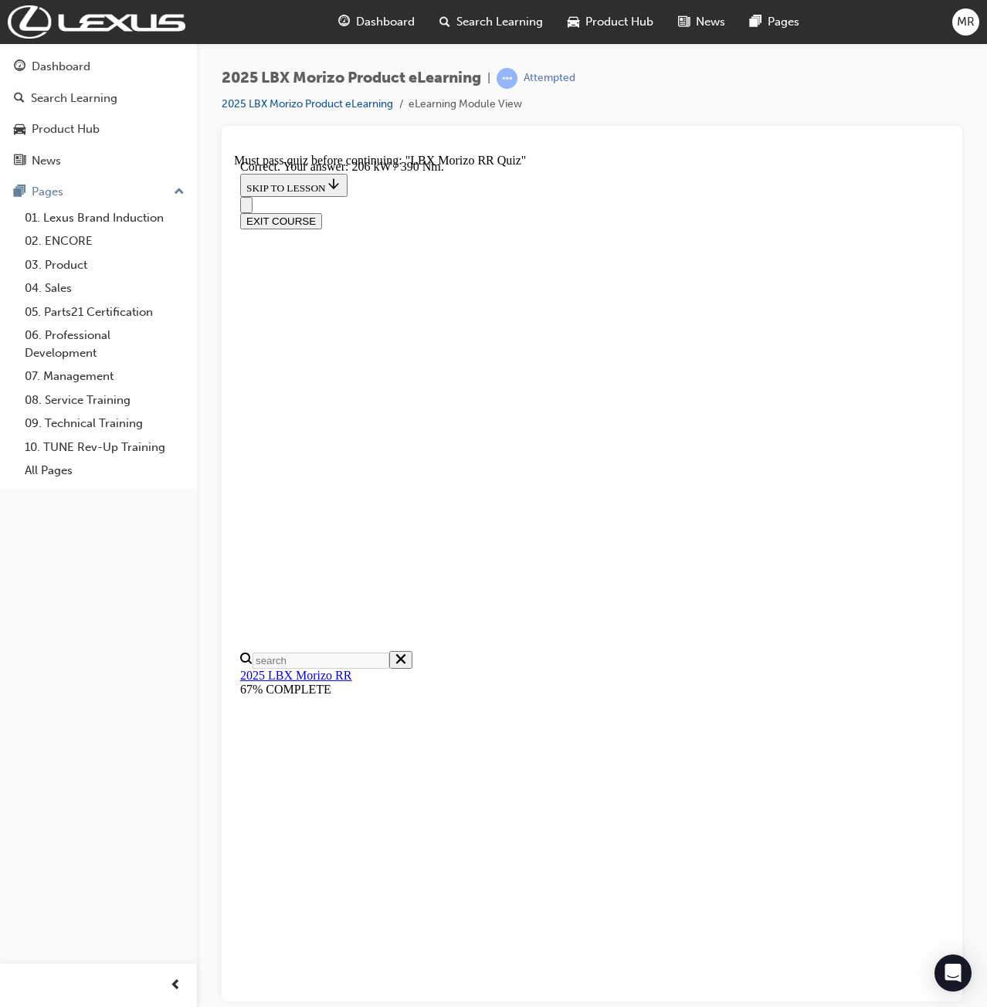
scroll to position [195, 0]
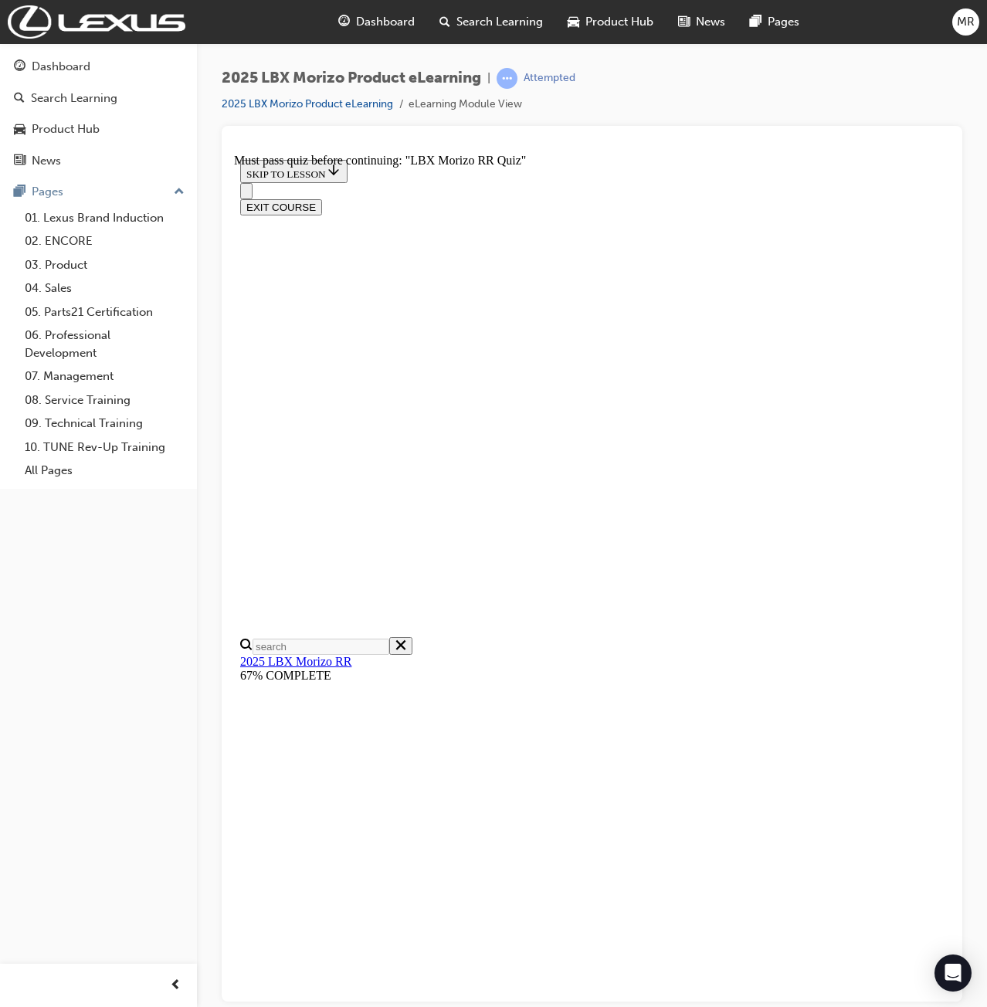
radio input "true"
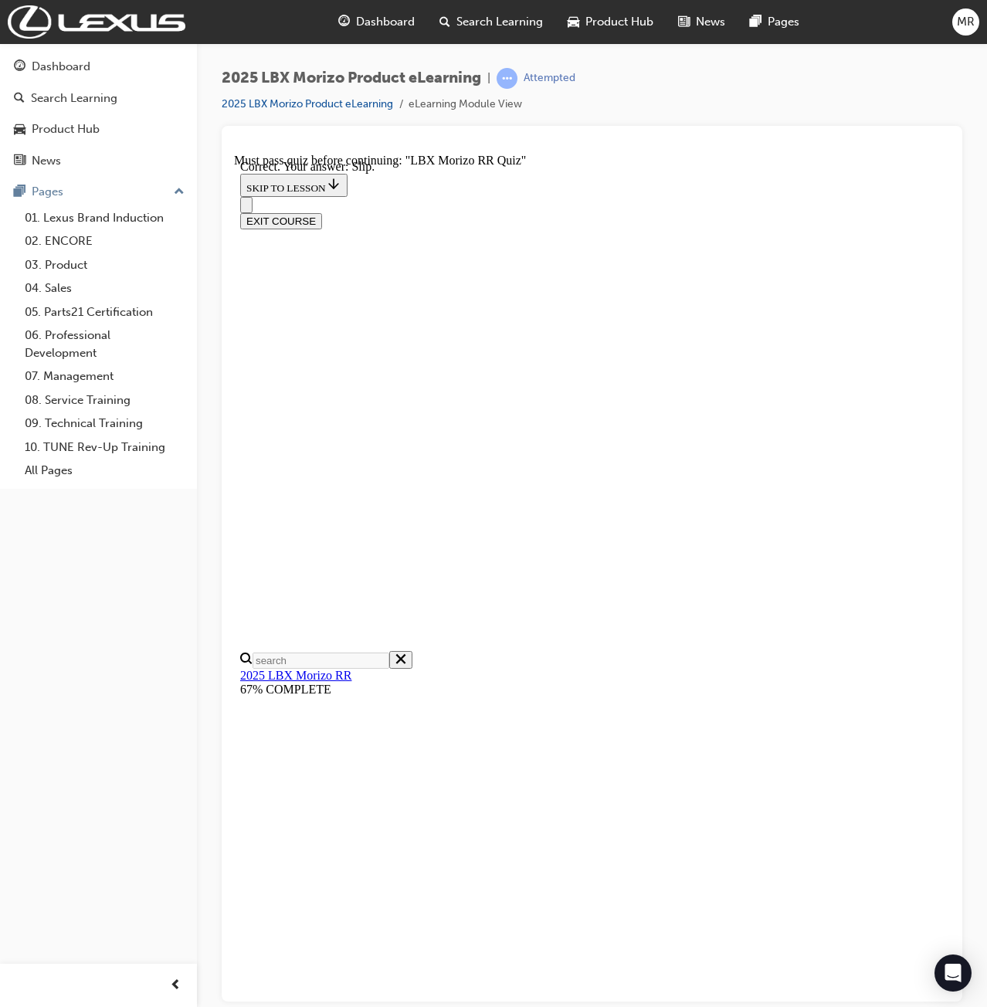
radio input "true"
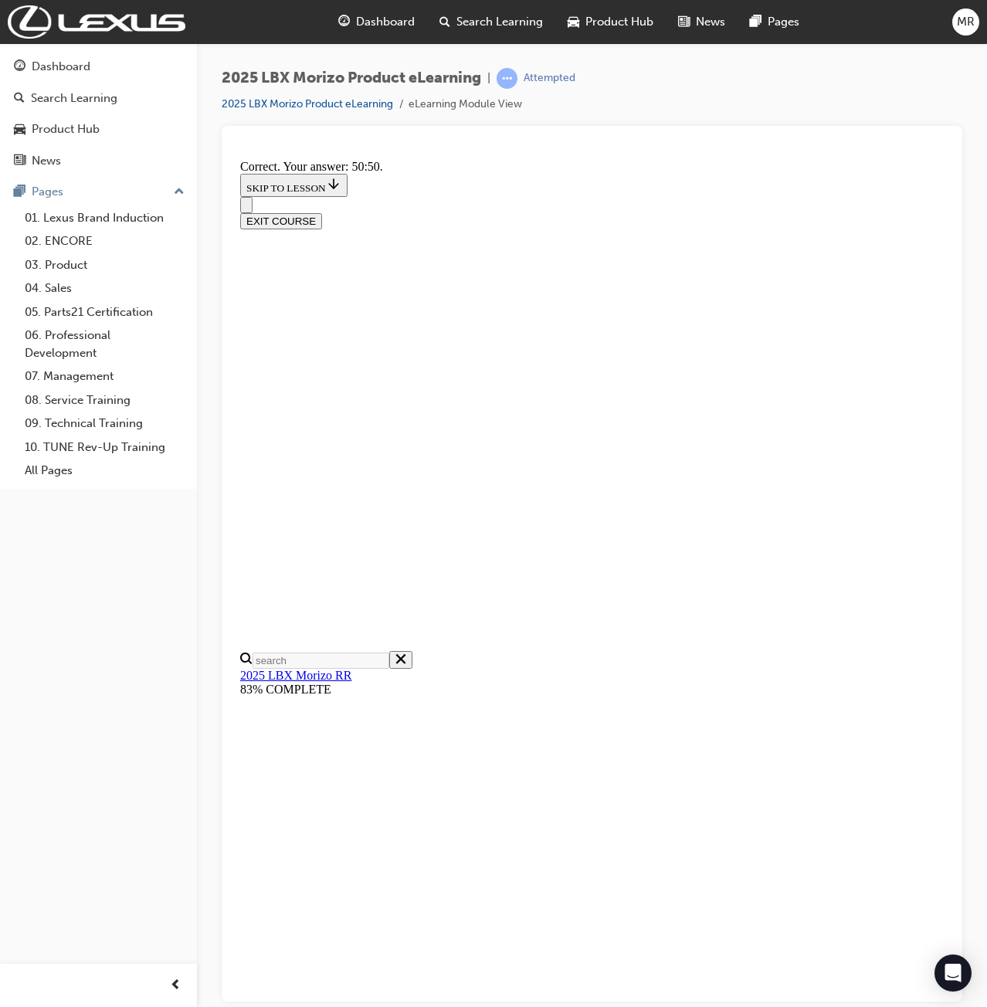
click at [322, 198] on button "EXIT COURSE" at bounding box center [281, 206] width 82 height 16
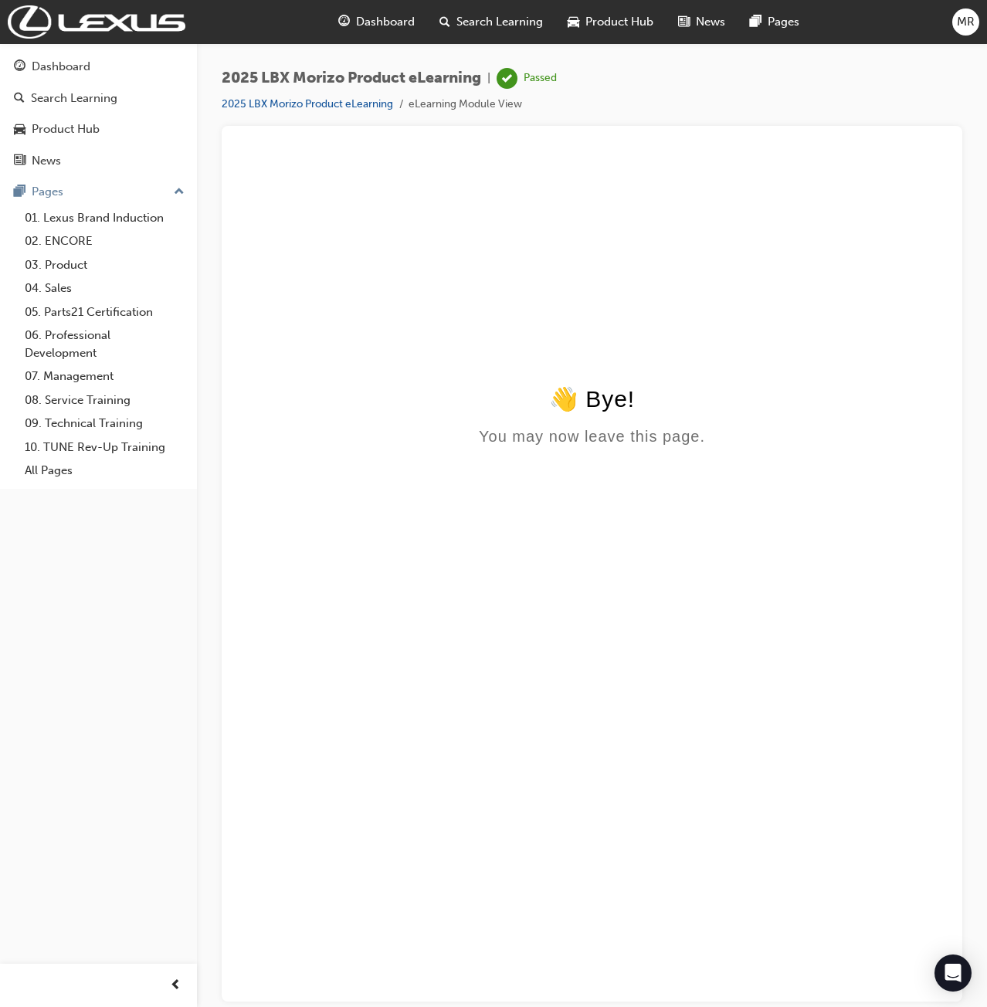
scroll to position [0, 0]
click at [521, 26] on span "Search Learning" at bounding box center [499, 22] width 86 height 18
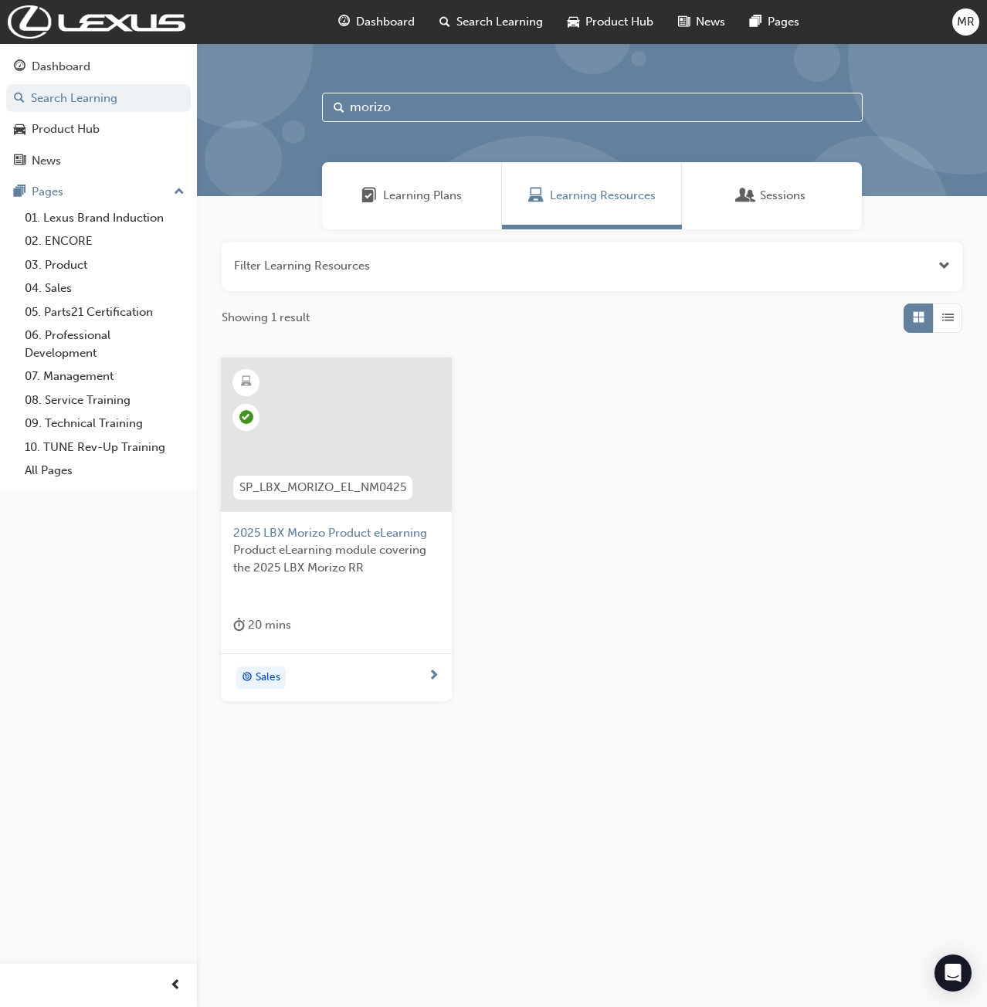
click at [436, 107] on input "morizo" at bounding box center [592, 107] width 541 height 29
drag, startPoint x: 436, startPoint y: 107, endPoint x: 378, endPoint y: 120, distance: 59.6
click at [378, 120] on input "morizo" at bounding box center [592, 107] width 541 height 29
type input "rx phev"
click at [384, 539] on span "2025 RX PHEV Product eLearning" at bounding box center [336, 533] width 206 height 18
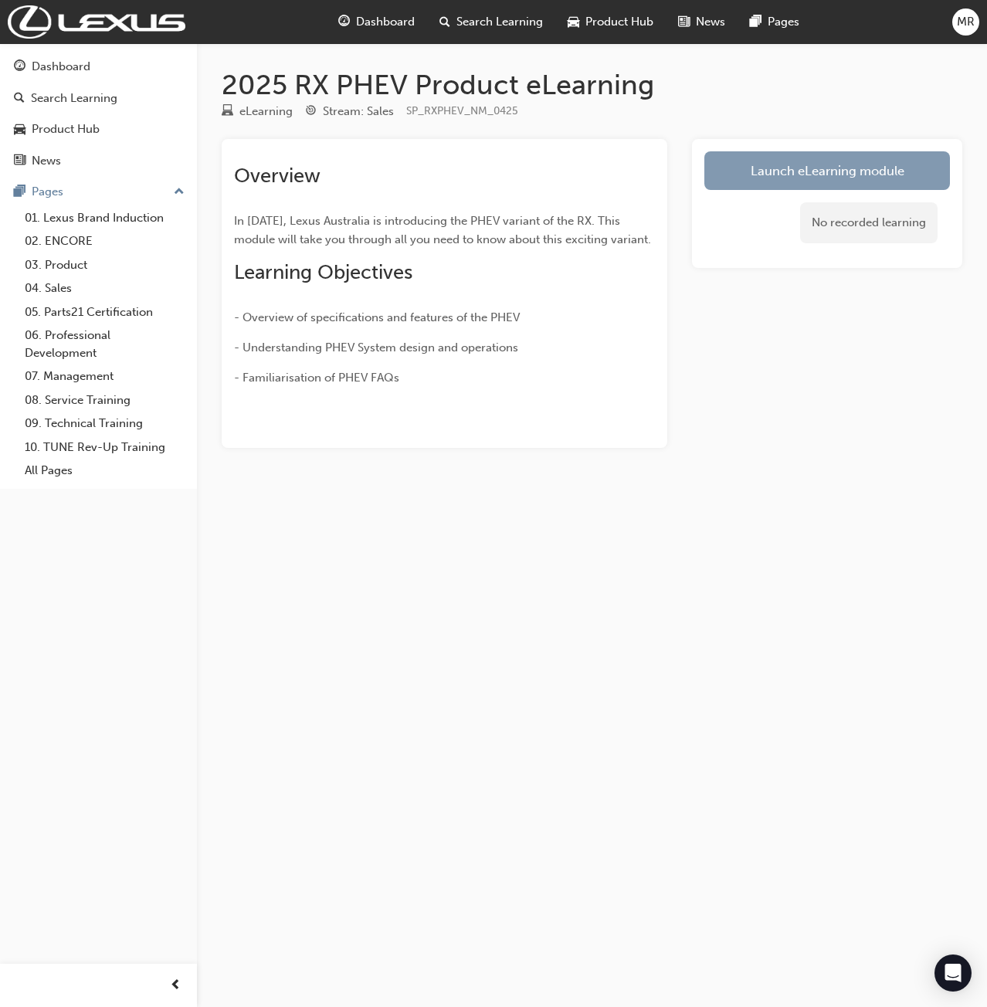
click at [861, 165] on link "Launch eLearning module" at bounding box center [827, 170] width 246 height 39
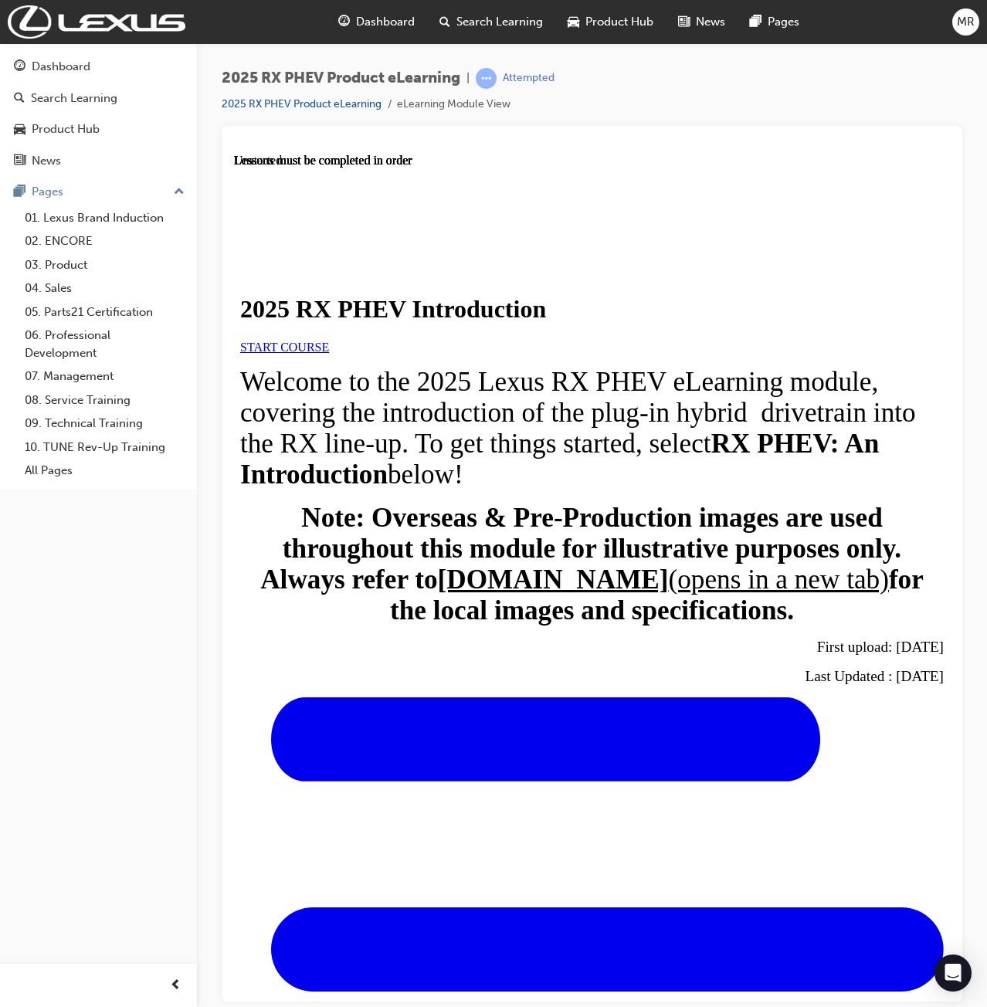
scroll to position [154, 0]
click at [327, 340] on link "START COURSE" at bounding box center [284, 346] width 89 height 13
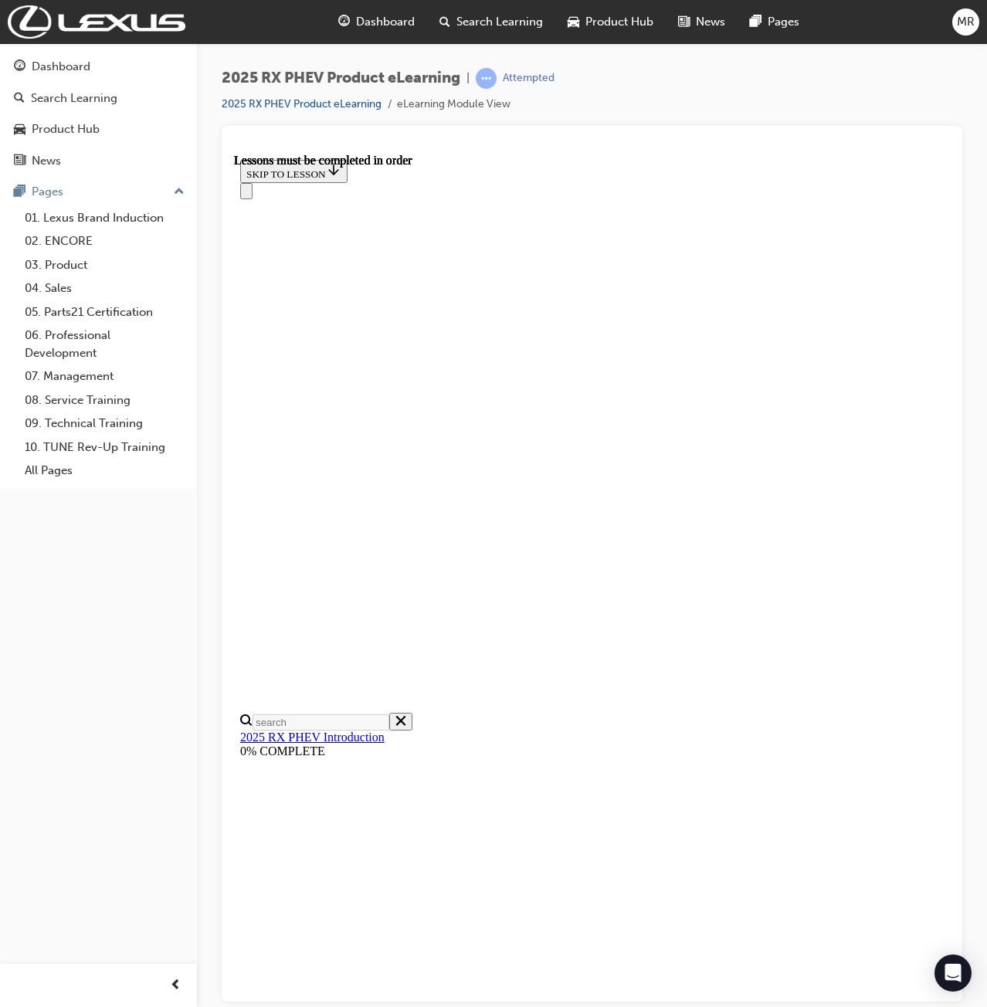
scroll to position [722, 0]
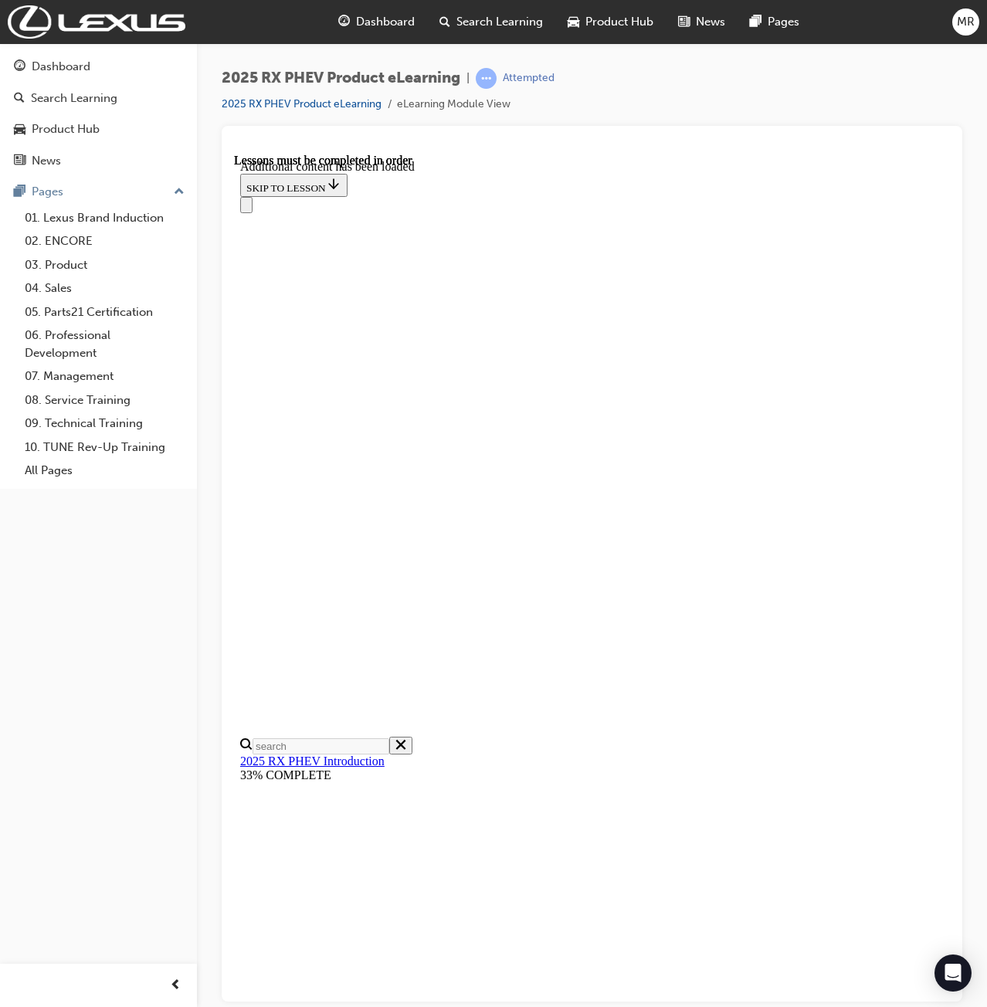
scroll to position [1485, 0]
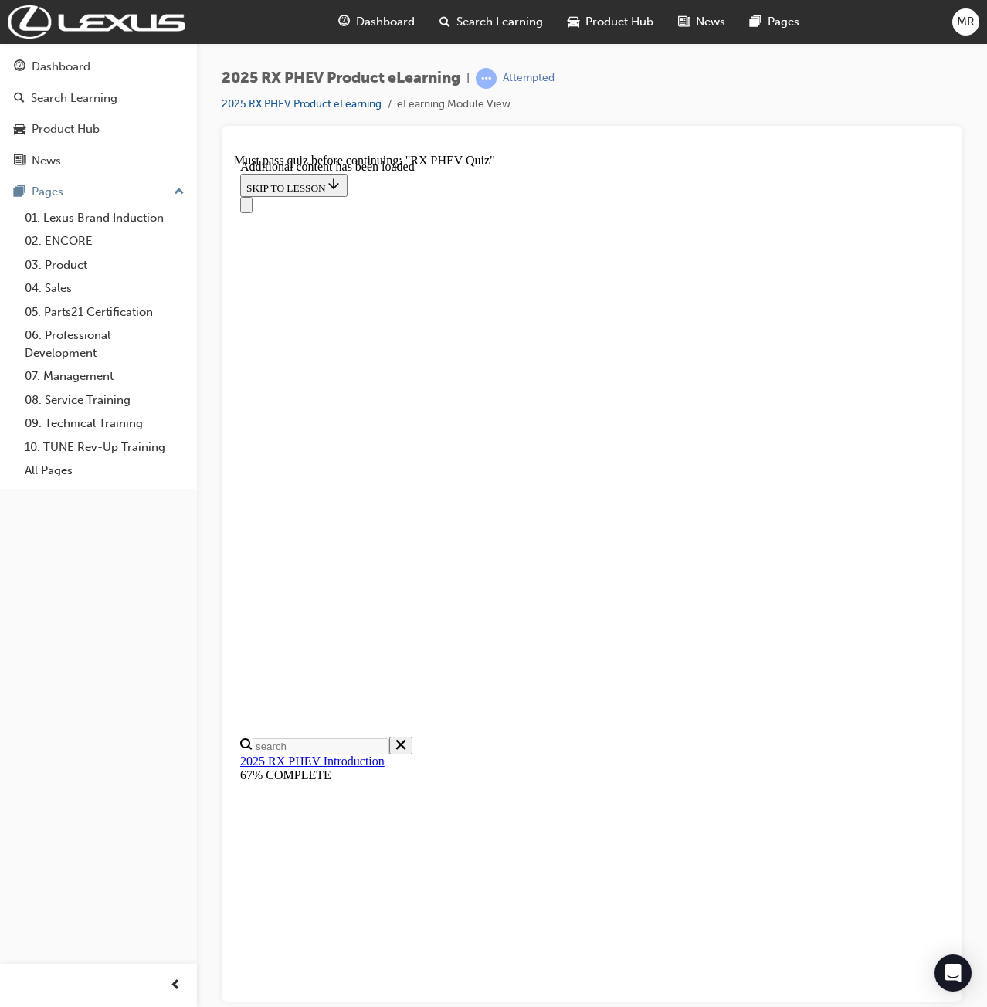
radio input "true"
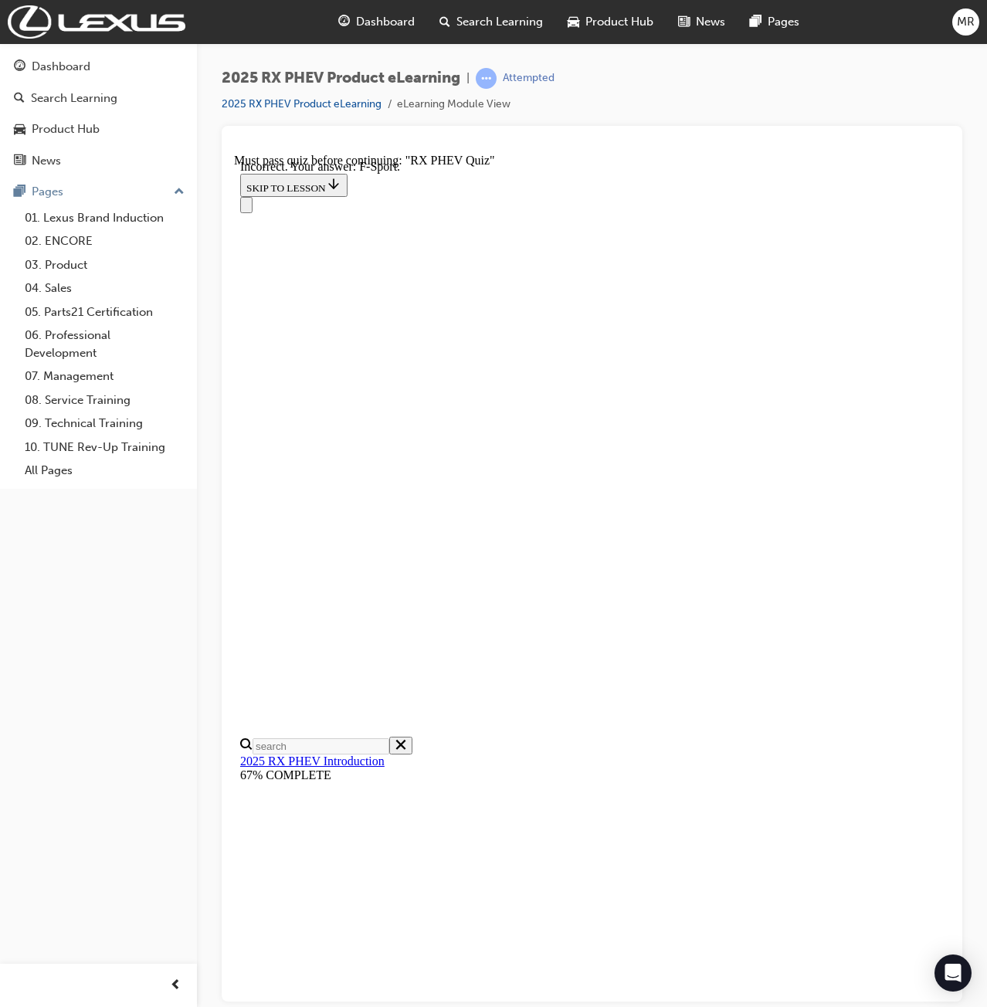
radio input "true"
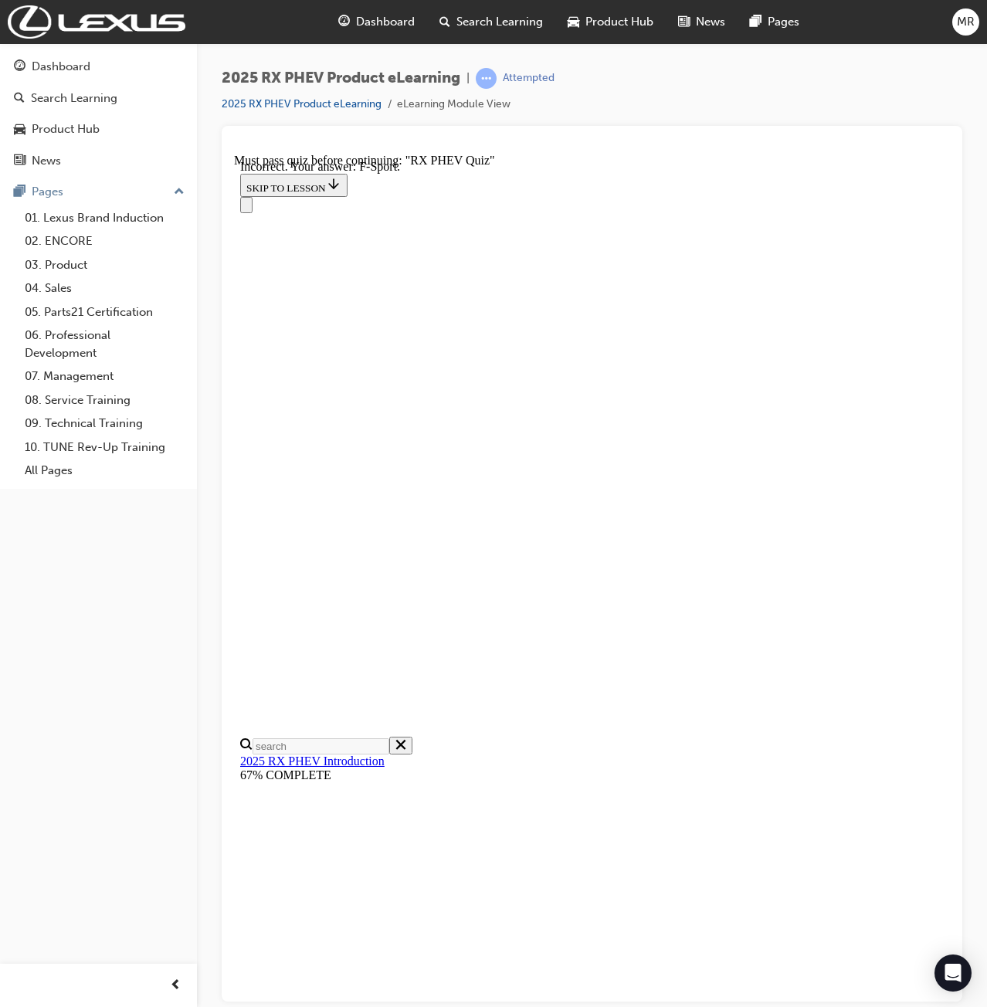
radio input "true"
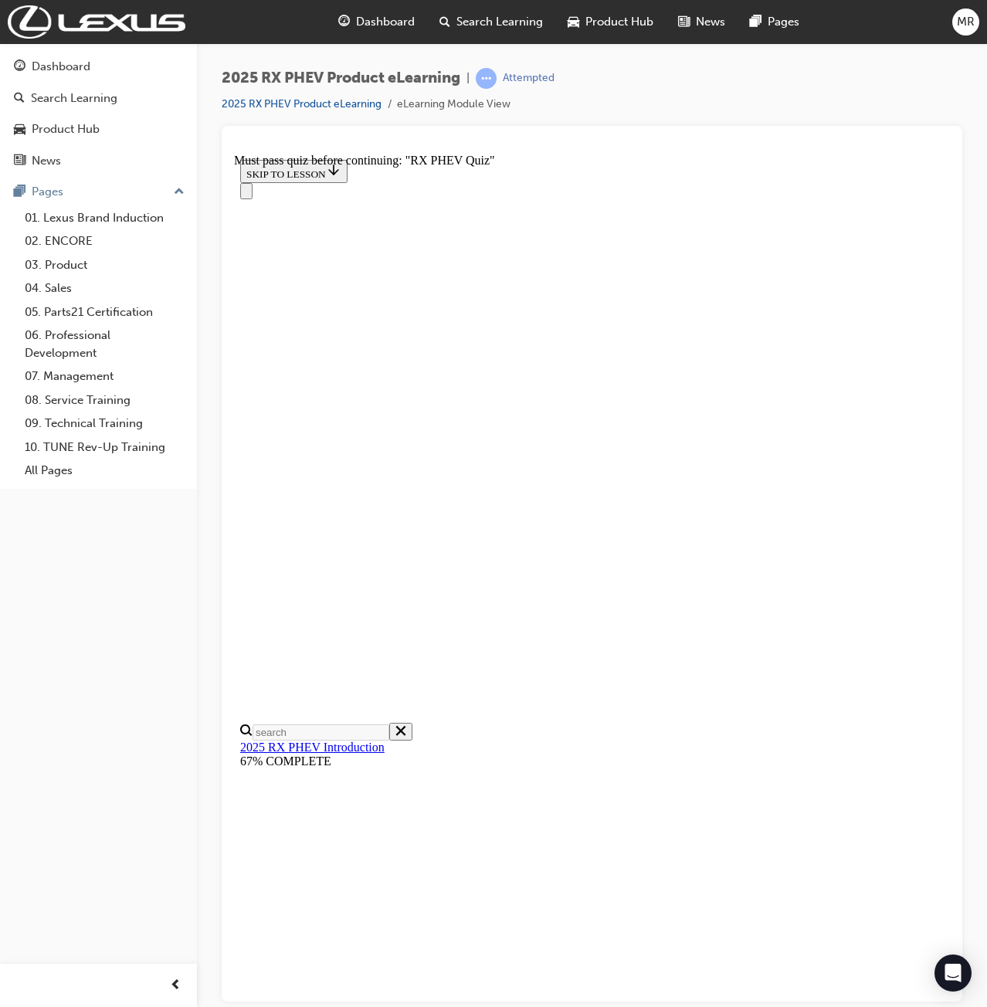
radio input "true"
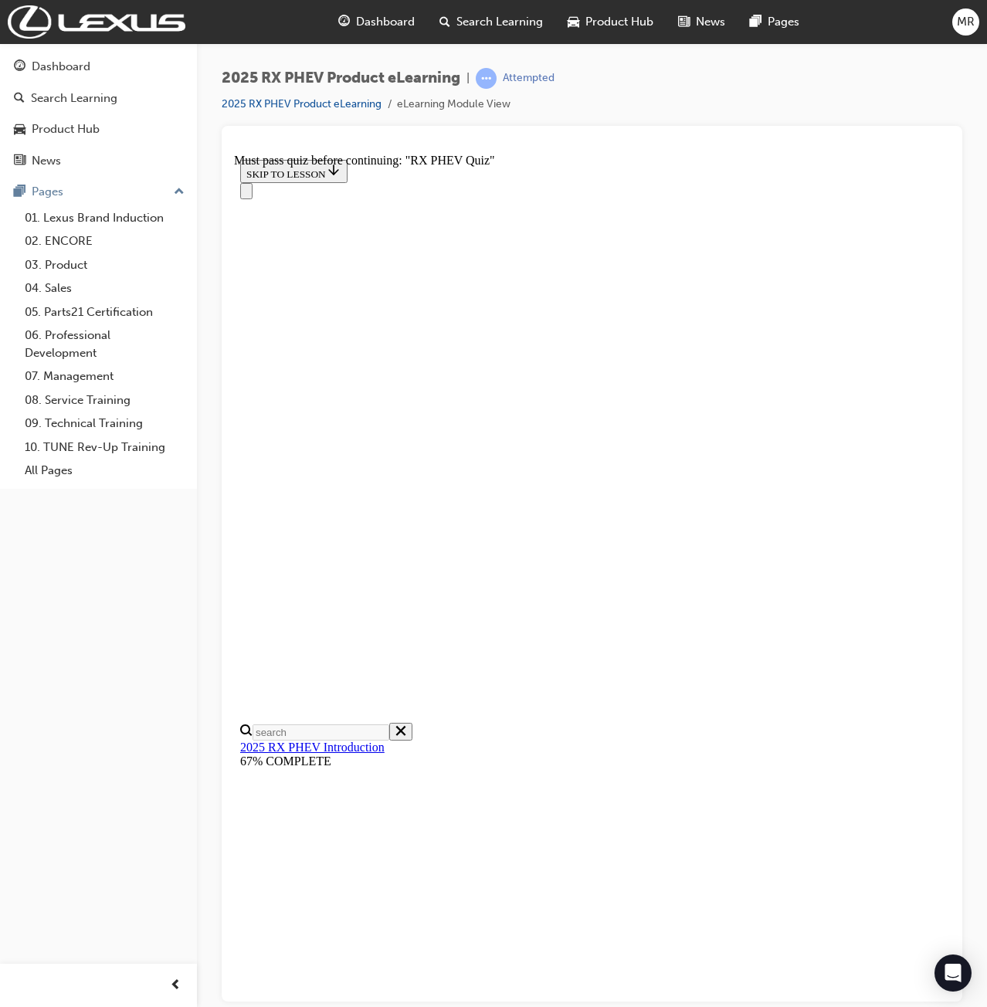
drag, startPoint x: 383, startPoint y: 377, endPoint x: 668, endPoint y: 370, distance: 285.0
copy strong "Which charging plug type is compatible with the RX PHEV?"
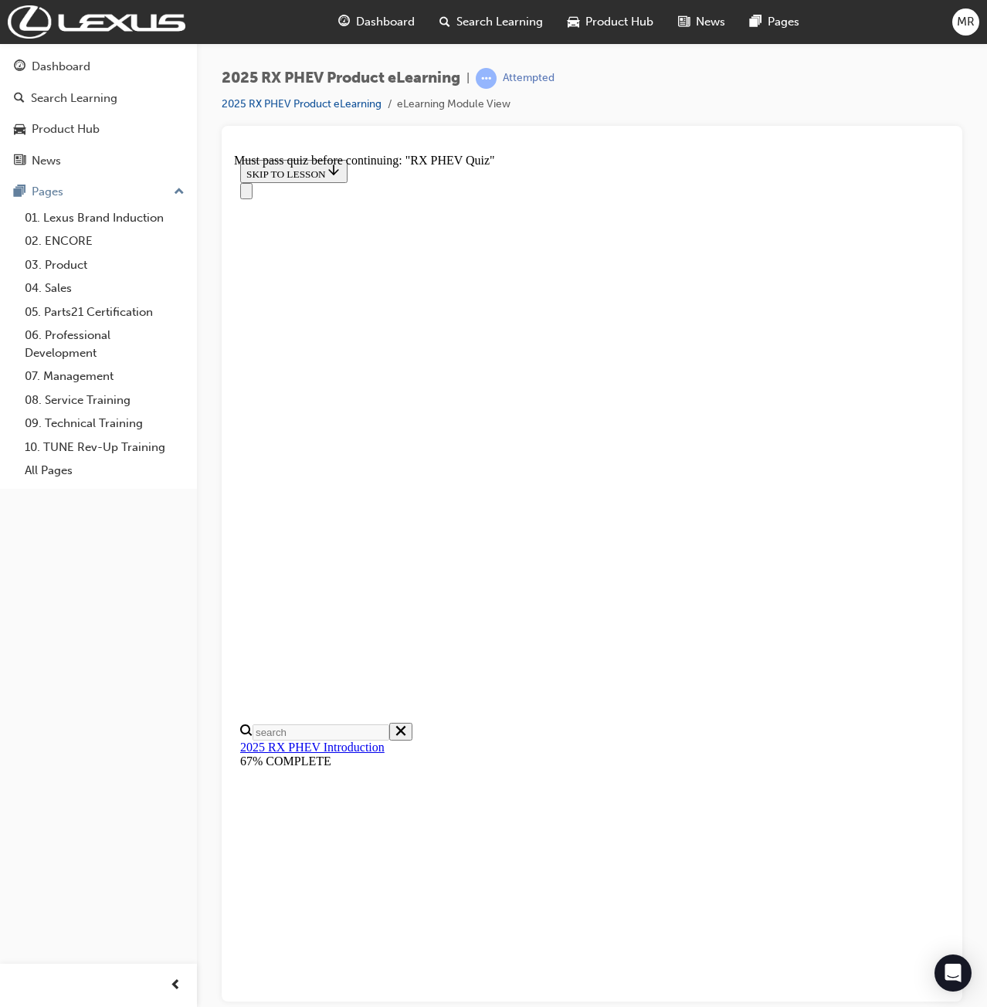
radio input "true"
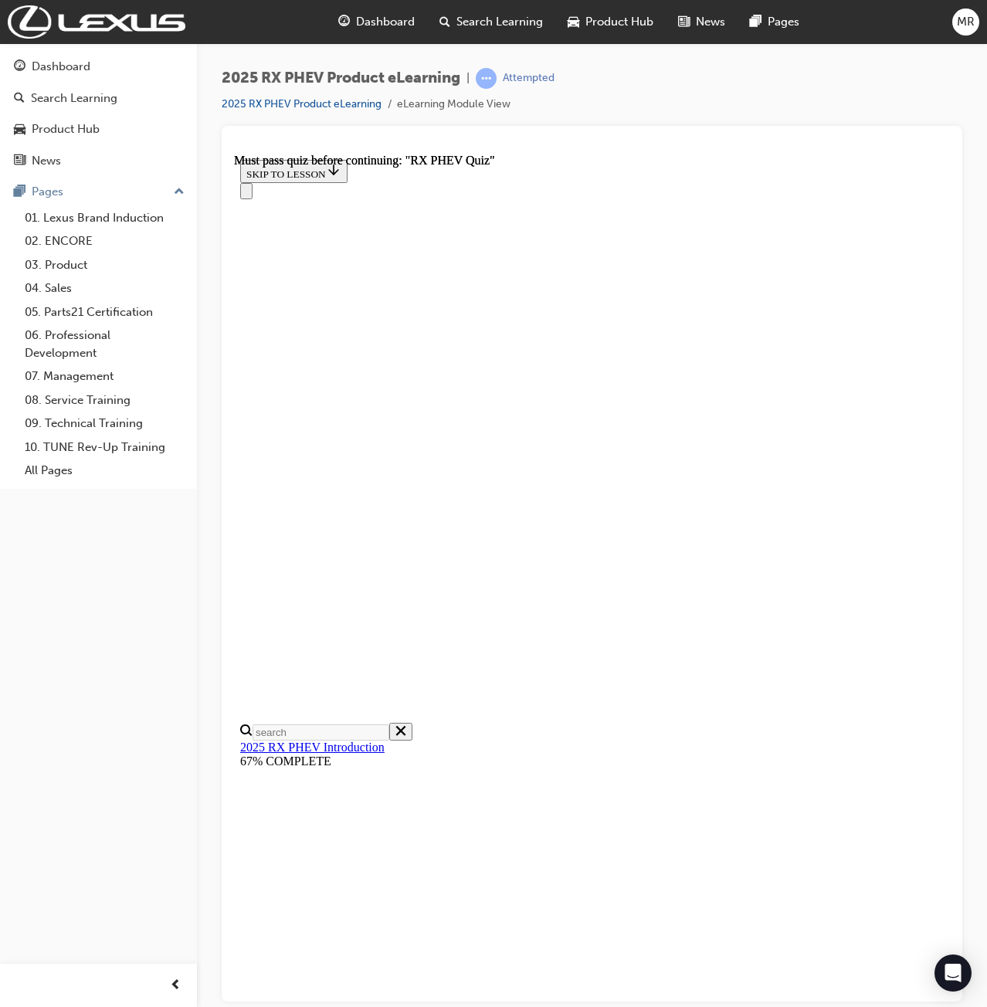
scroll to position [53, 0]
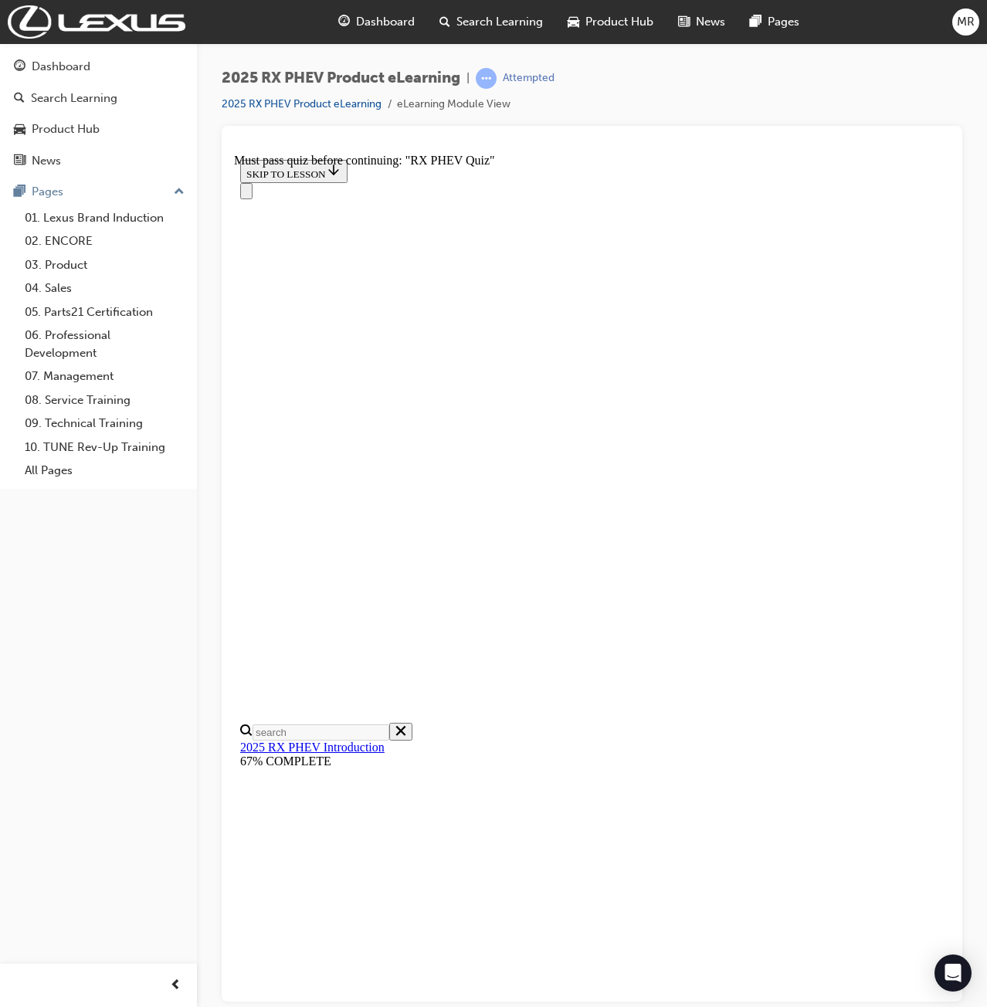
drag, startPoint x: 538, startPoint y: 565, endPoint x: 548, endPoint y: 565, distance: 10.0
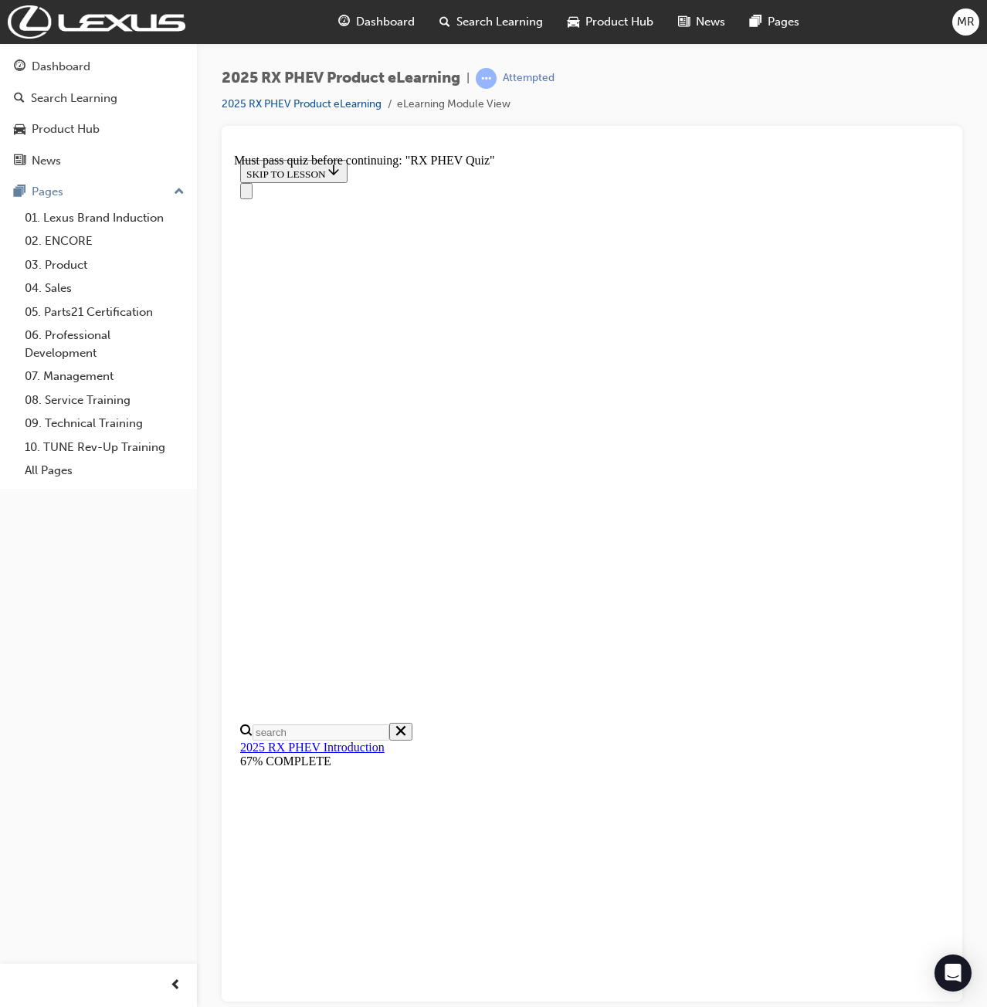
radio input "true"
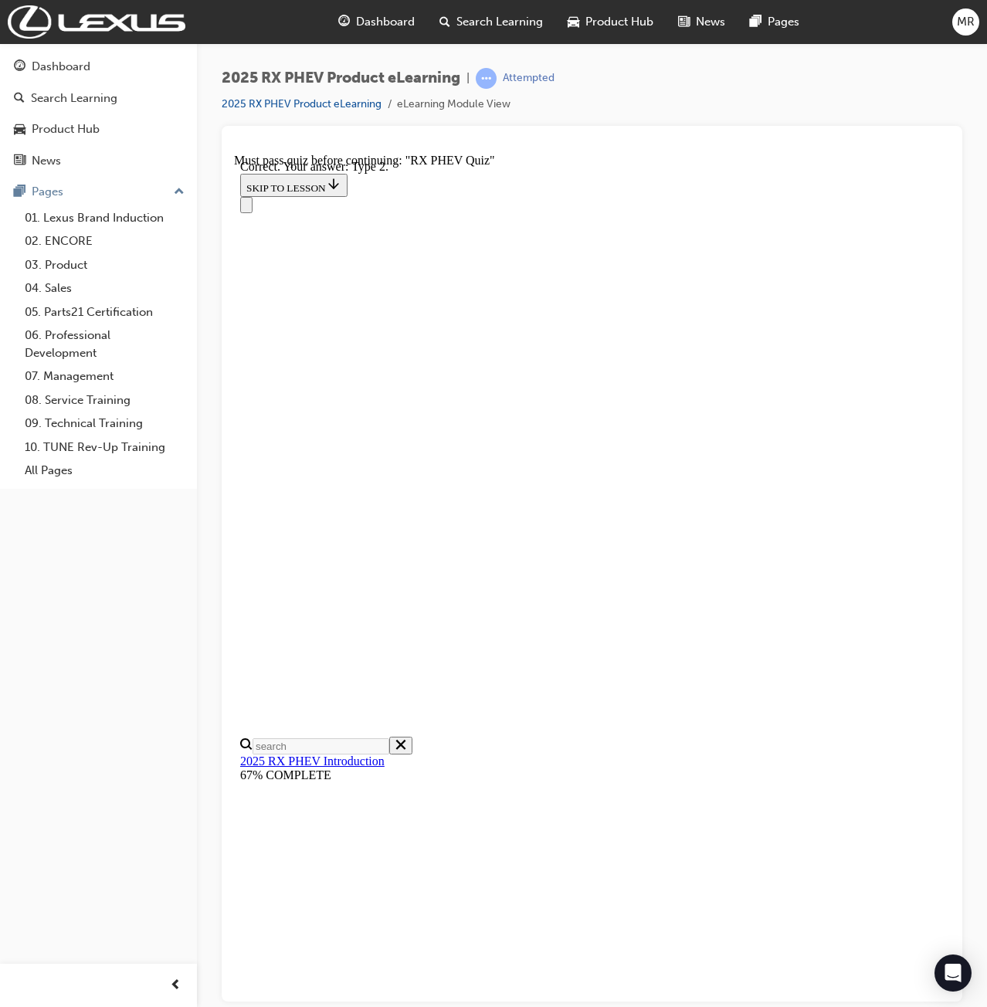
radio input "true"
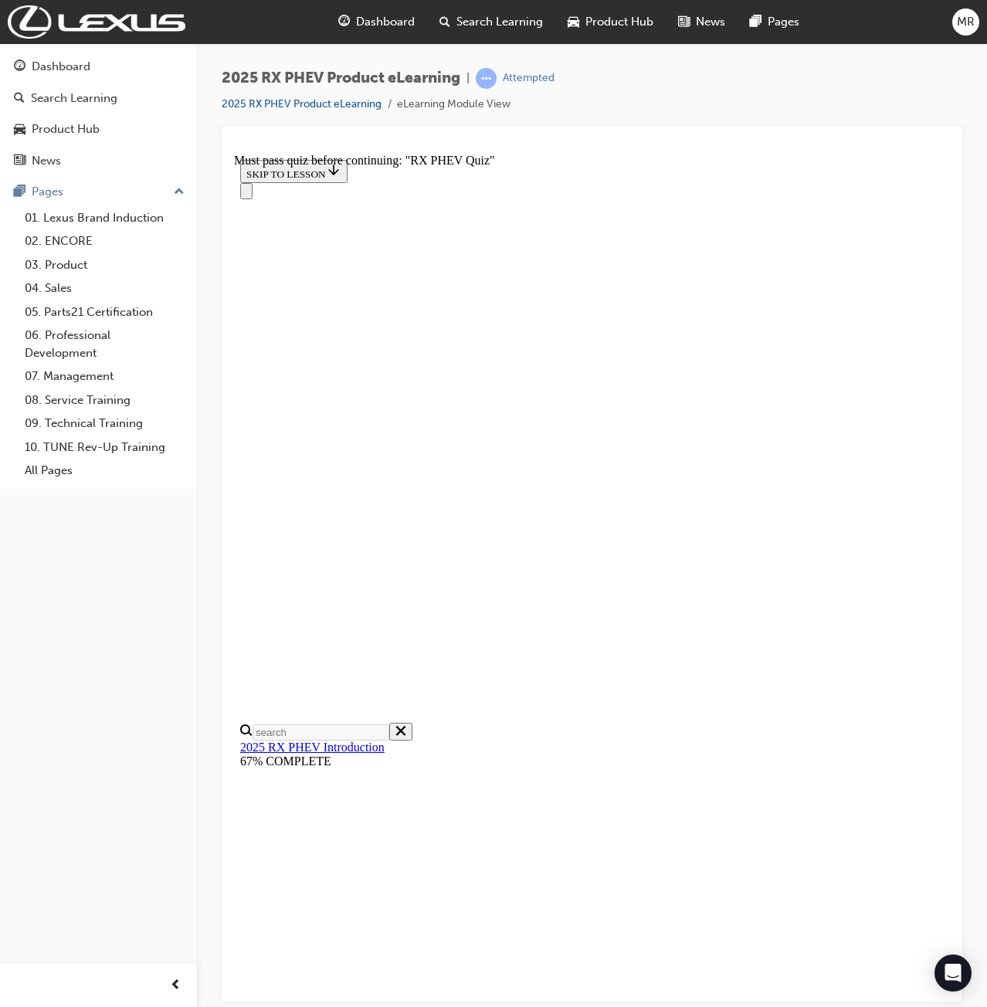
drag, startPoint x: 378, startPoint y: 365, endPoint x: 631, endPoint y: 359, distance: 253.4
copy strong "What grade will the RX PHEV available in at launch?"
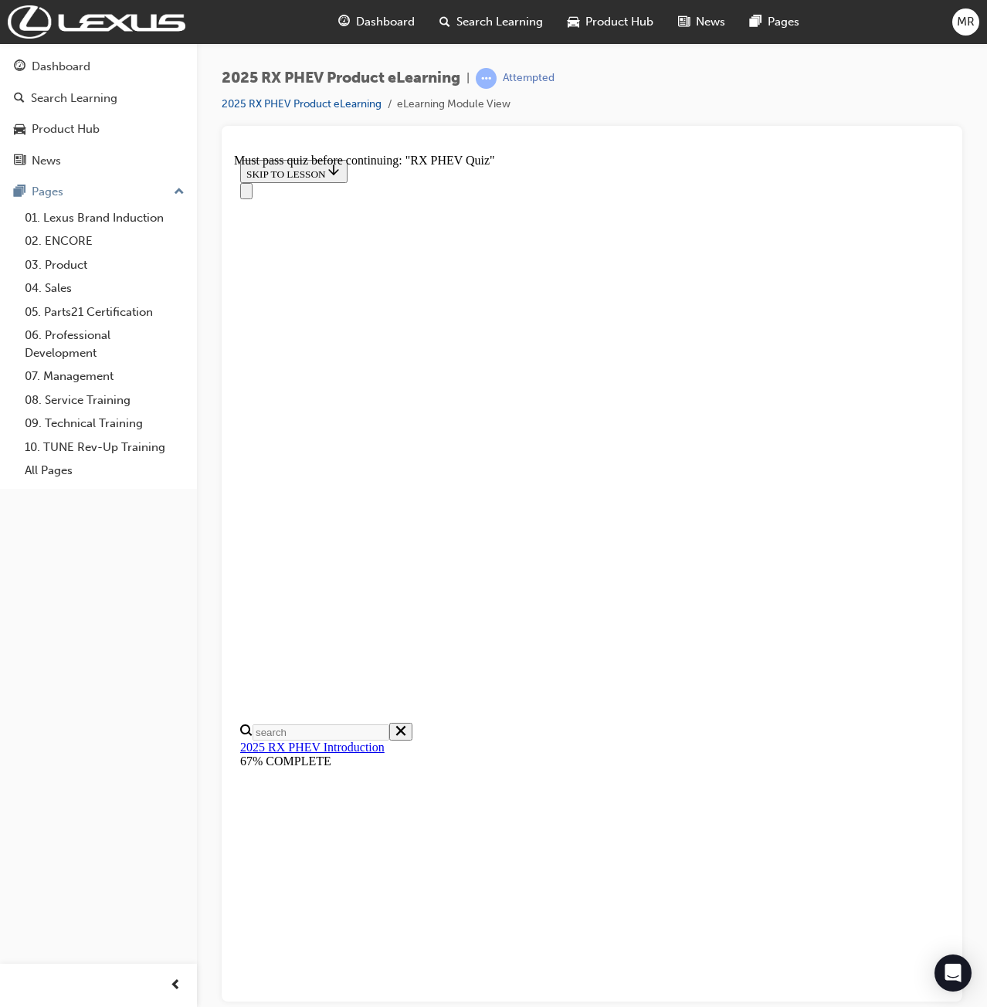
radio input "true"
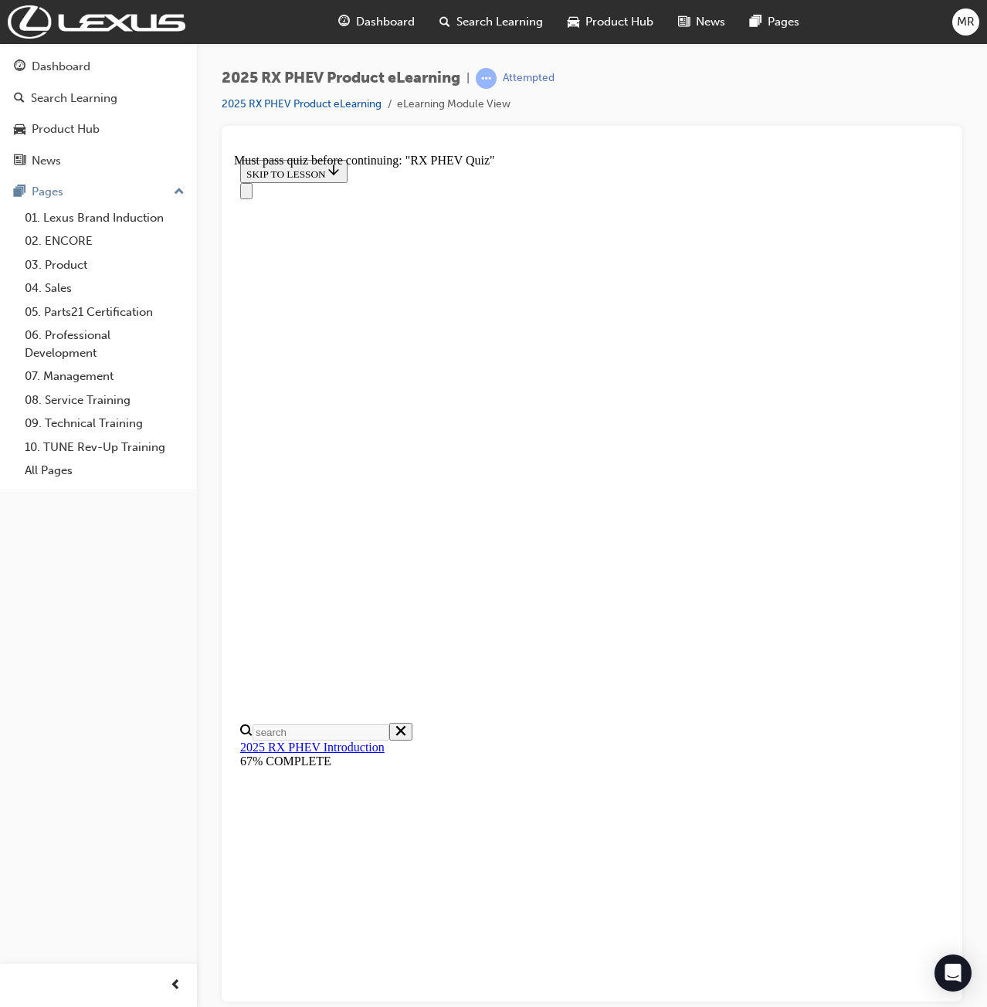
radio input "true"
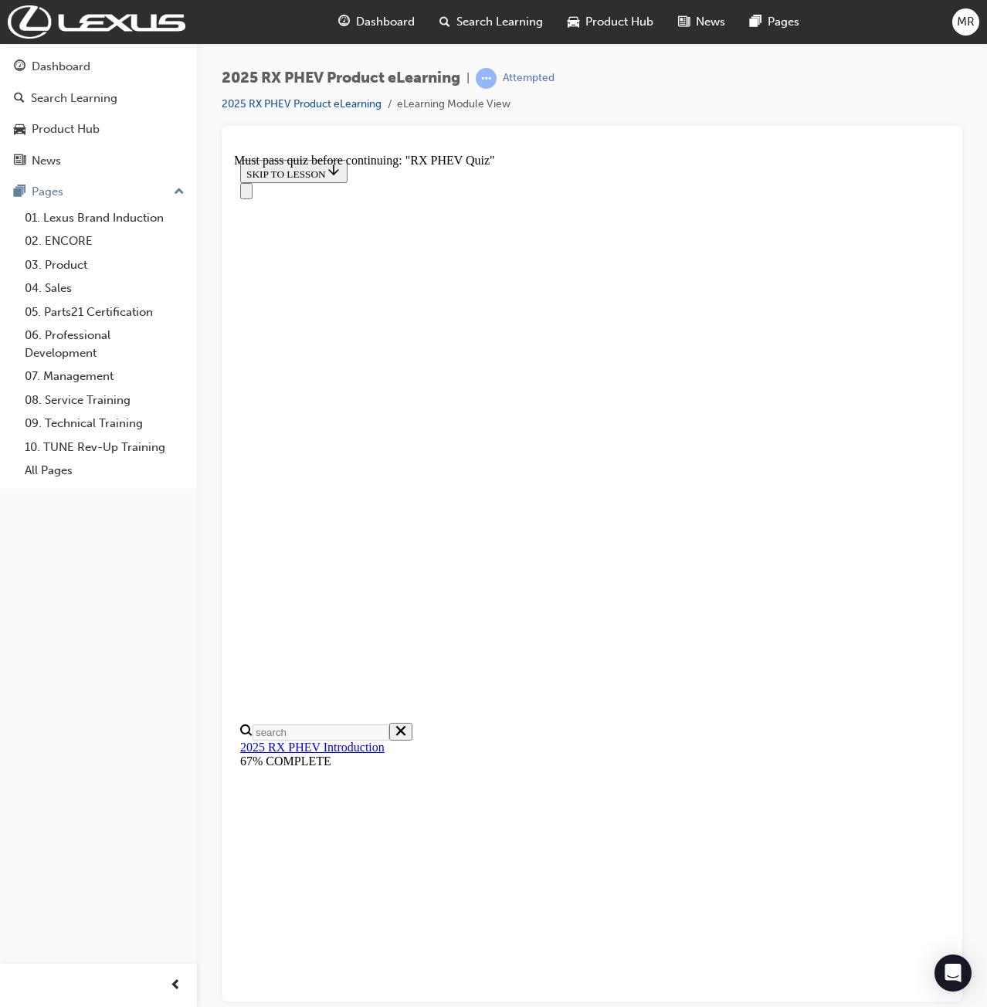
radio input "true"
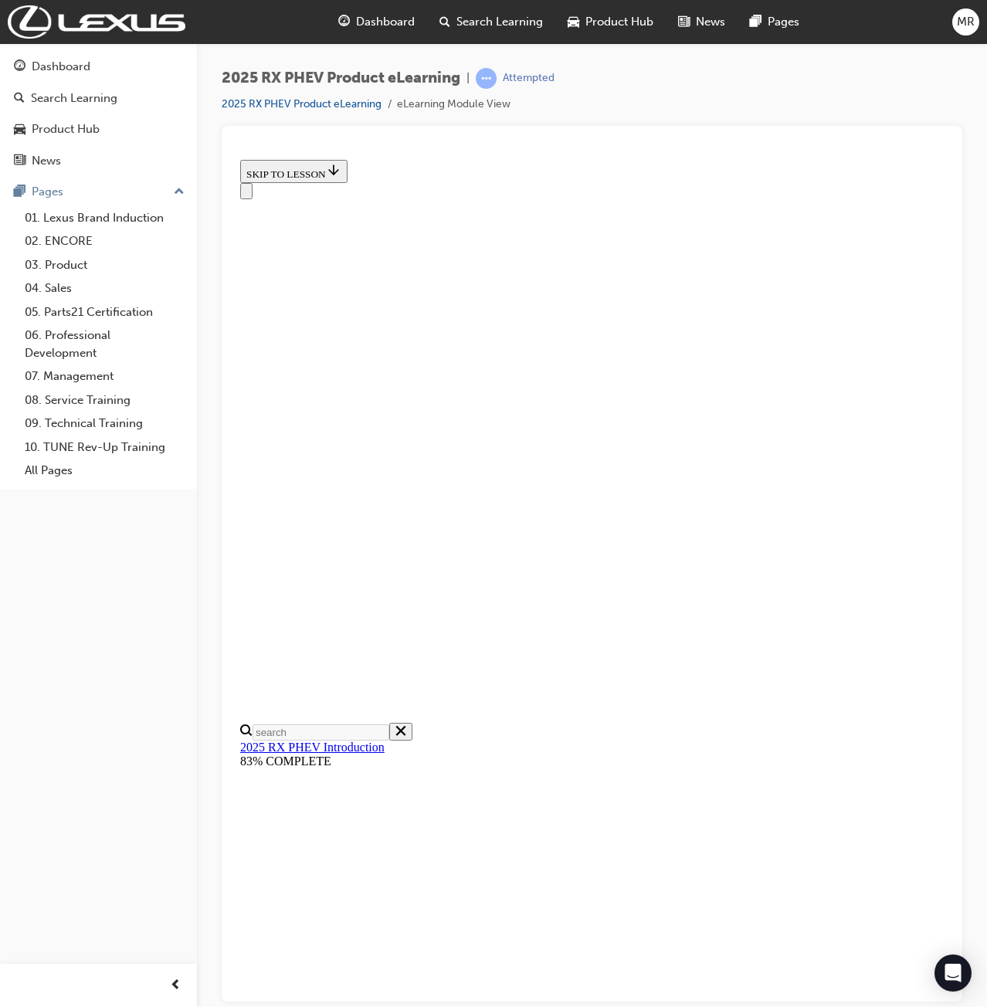
scroll to position [107, 0]
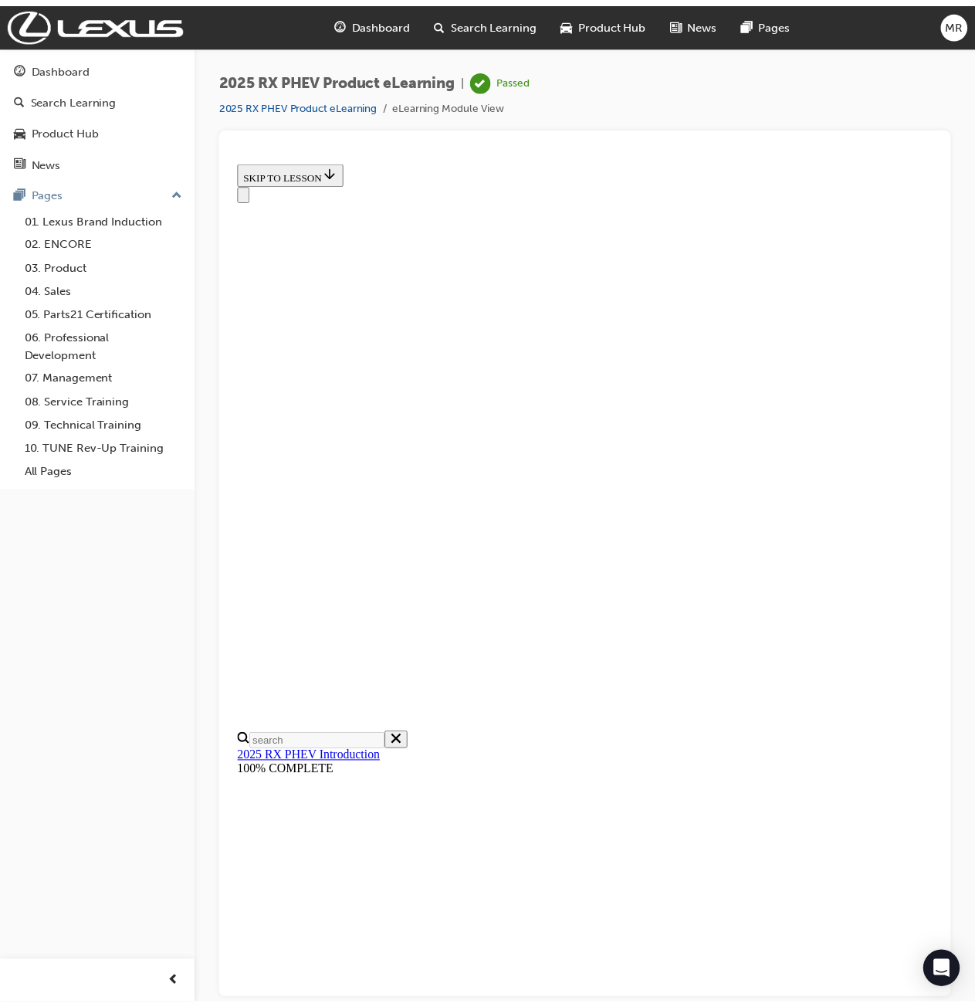
scroll to position [0, 0]
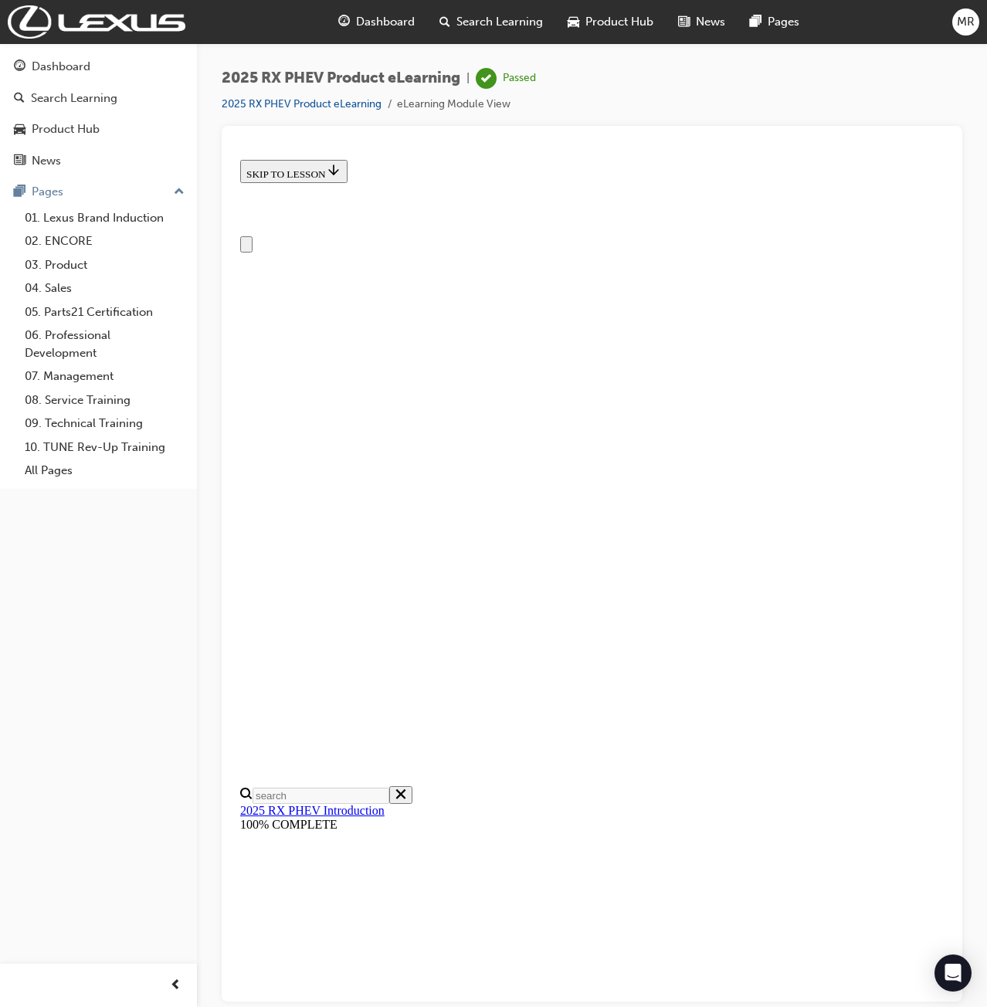
click at [400, 15] on span "Dashboard" at bounding box center [385, 22] width 59 height 18
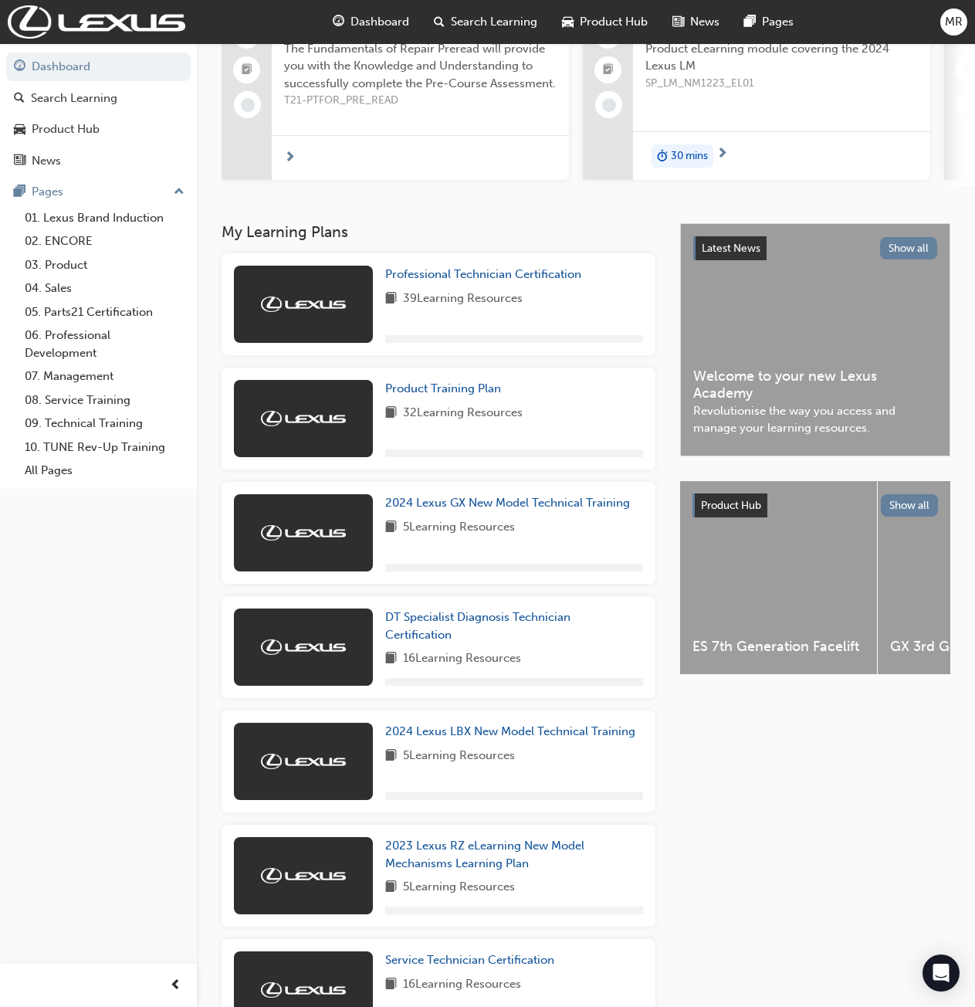
scroll to position [840, 0]
